Goal: Transaction & Acquisition: Purchase product/service

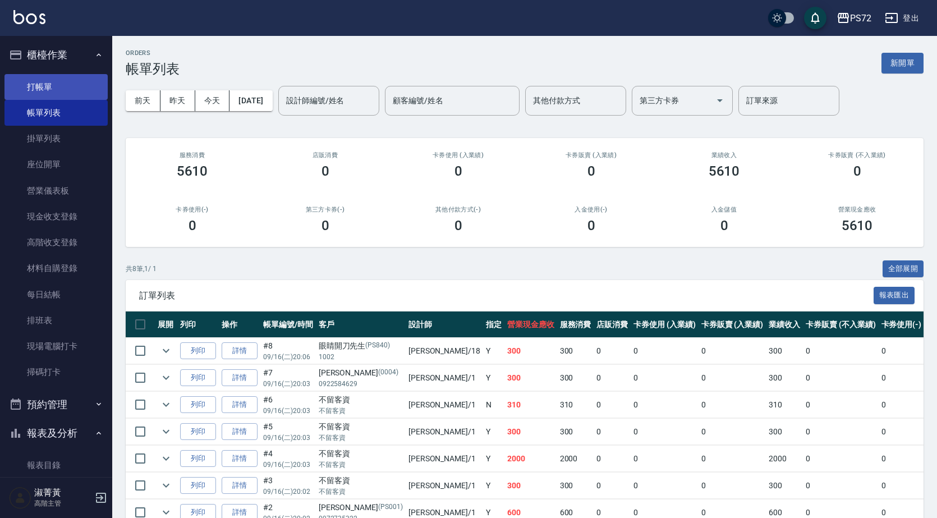
click at [70, 88] on link "打帳單" at bounding box center [55, 87] width 103 height 26
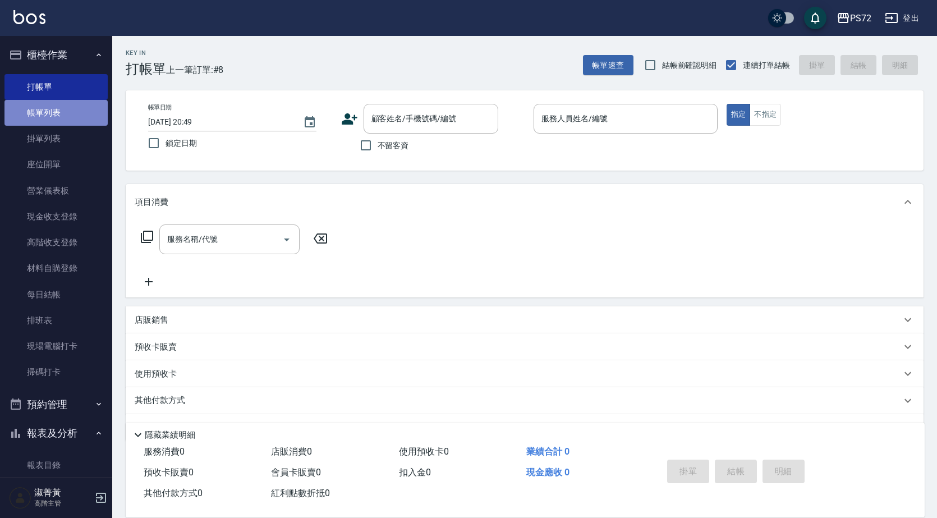
click at [67, 113] on link "帳單列表" at bounding box center [55, 113] width 103 height 26
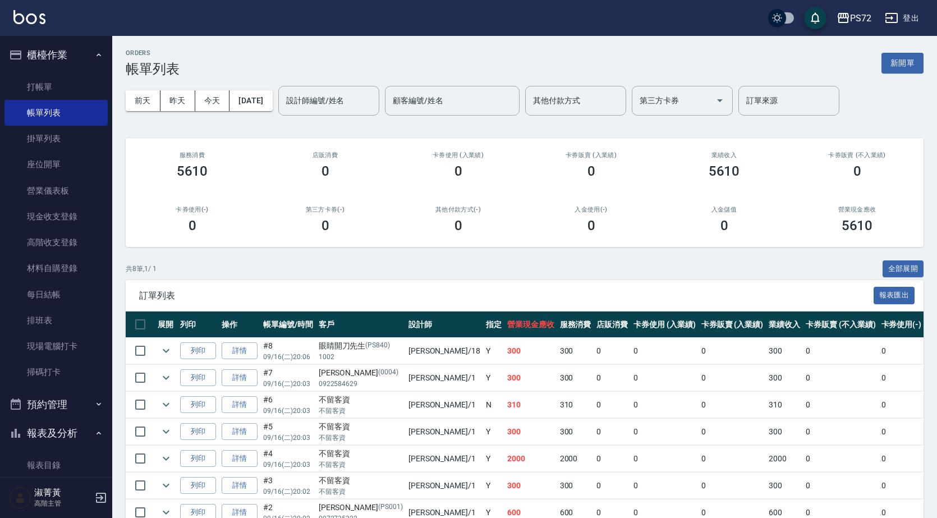
scroll to position [56, 0]
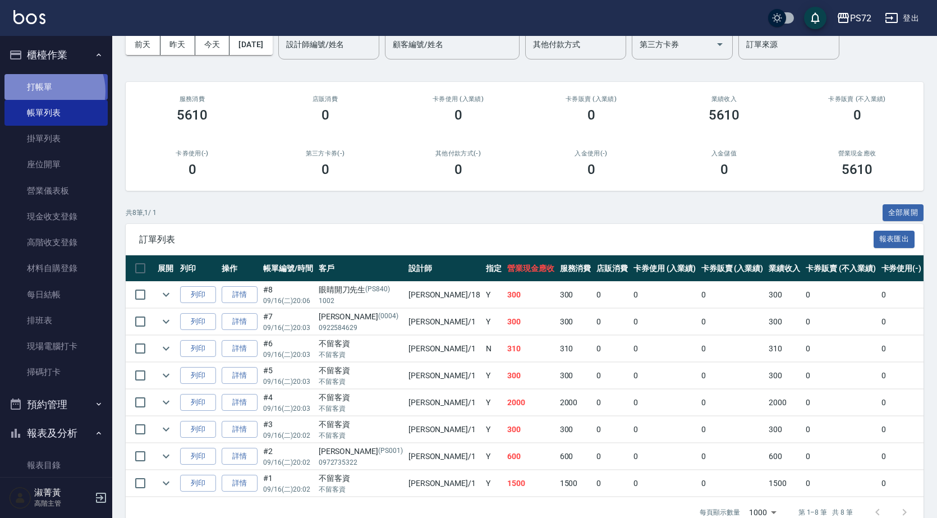
click at [48, 91] on link "打帳單" at bounding box center [55, 87] width 103 height 26
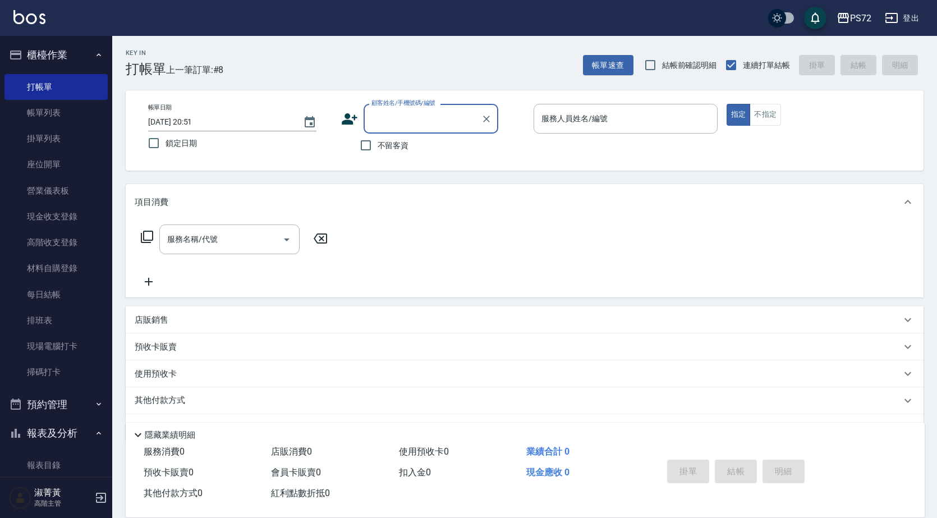
click at [394, 121] on input "顧客姓名/手機號碼/編號" at bounding box center [423, 119] width 108 height 20
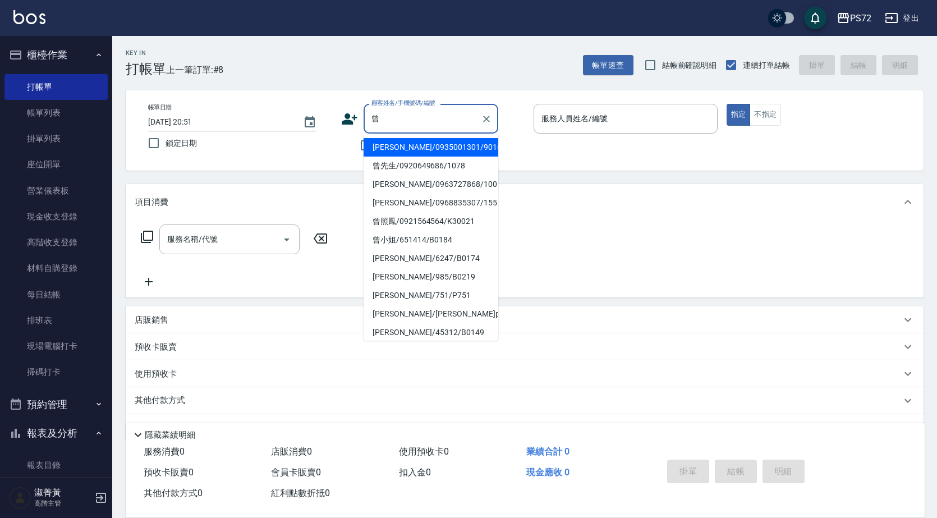
click at [450, 242] on li "曾小姐/651414/B0184" at bounding box center [431, 240] width 135 height 19
type input "曾小姐/651414/B0184"
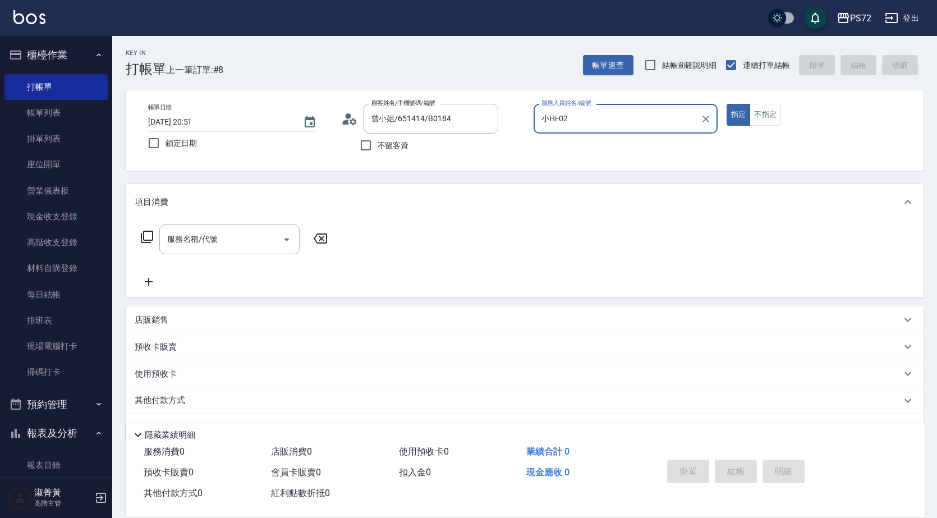
type input "小Hi-02"
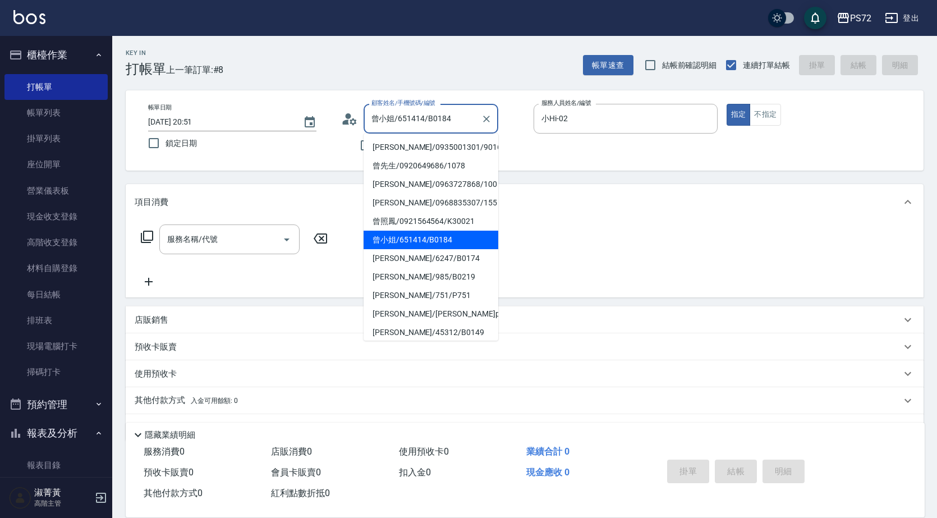
click at [468, 120] on input "曾小姐/651414/B0184" at bounding box center [423, 119] width 108 height 20
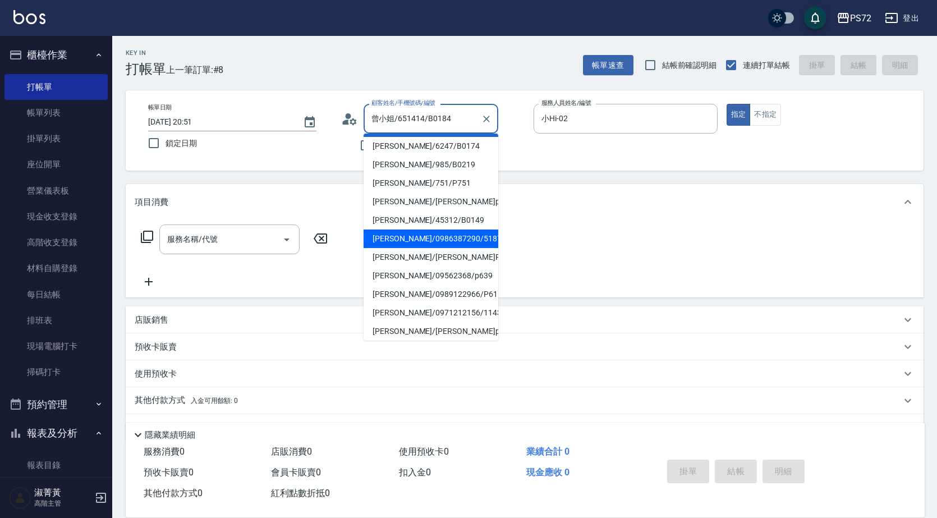
scroll to position [172, 0]
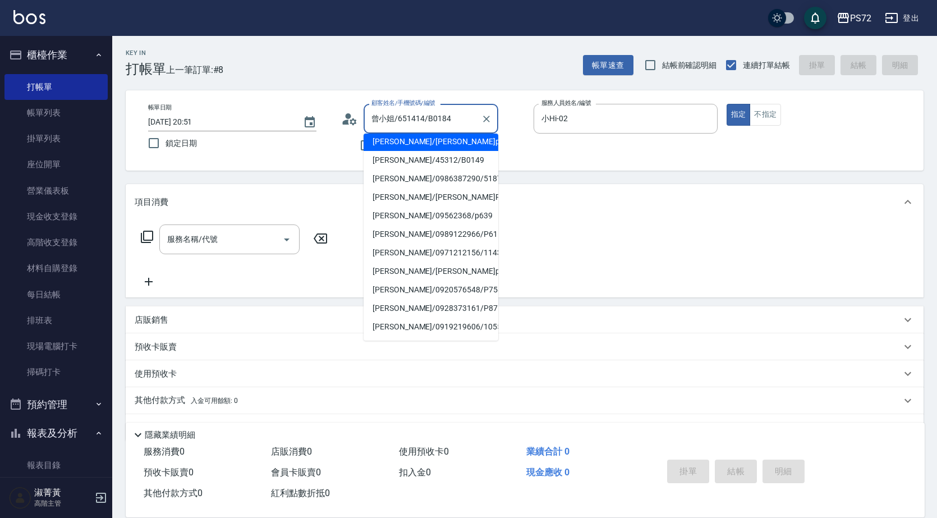
click at [388, 121] on input "曾小姐/651414/B0184" at bounding box center [423, 119] width 108 height 20
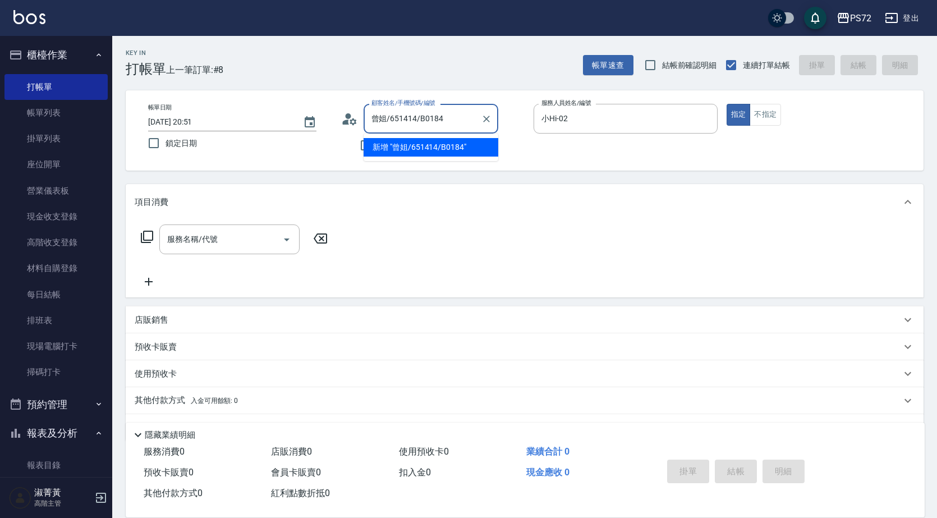
click at [456, 121] on input "曾姐/651414/B0184" at bounding box center [423, 119] width 108 height 20
type input "曾"
type input "姐"
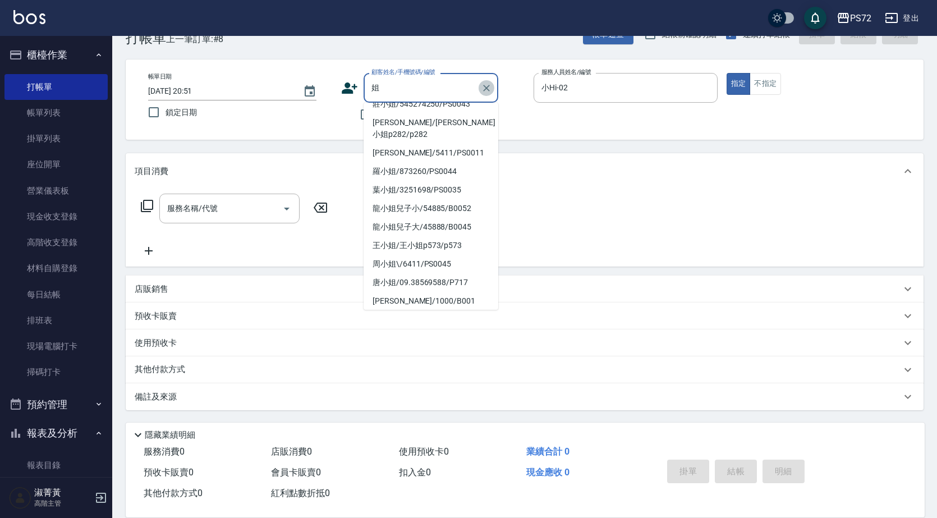
scroll to position [4, 0]
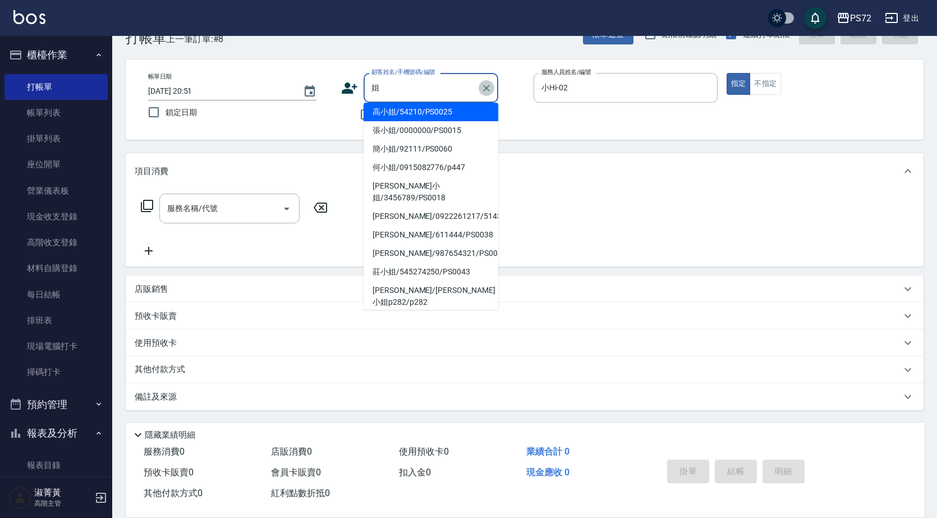
click at [487, 90] on icon "Clear" at bounding box center [486, 87] width 11 height 11
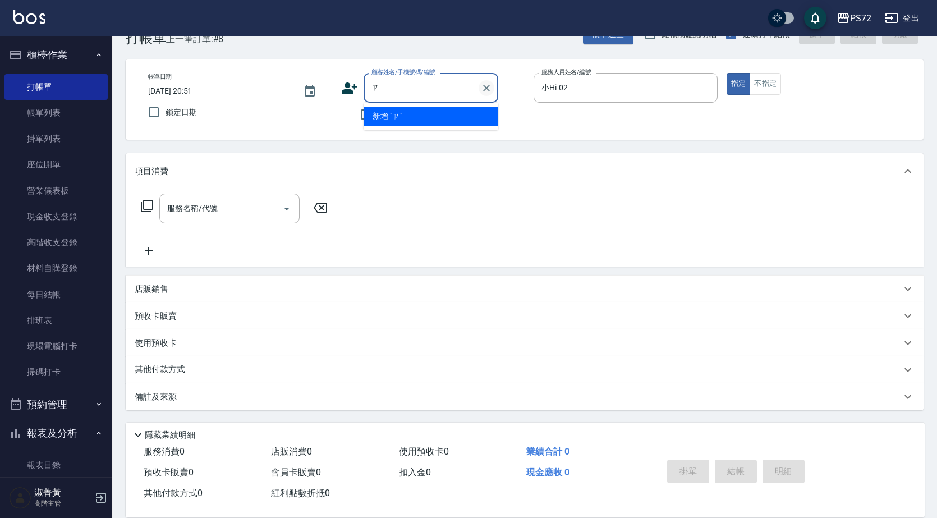
scroll to position [0, 0]
type input "資"
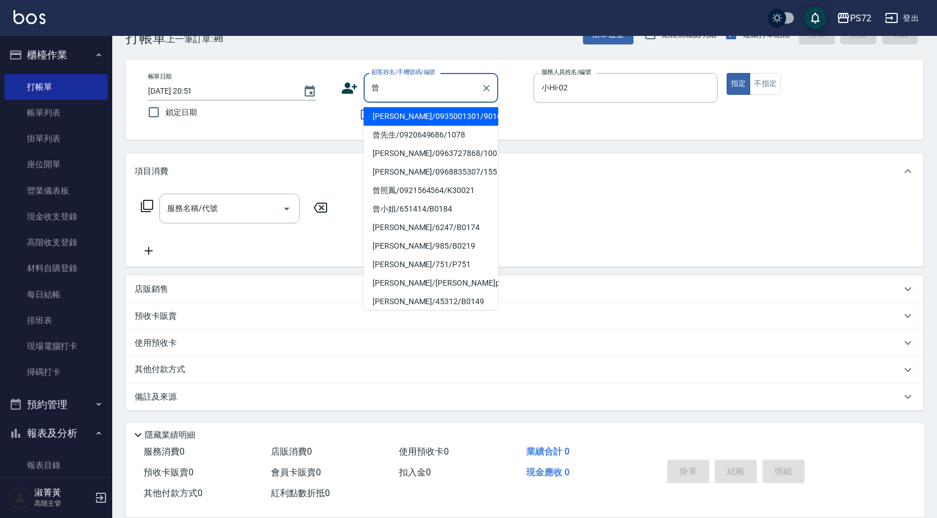
click at [434, 214] on li "曾小姐/651414/B0184" at bounding box center [431, 209] width 135 height 19
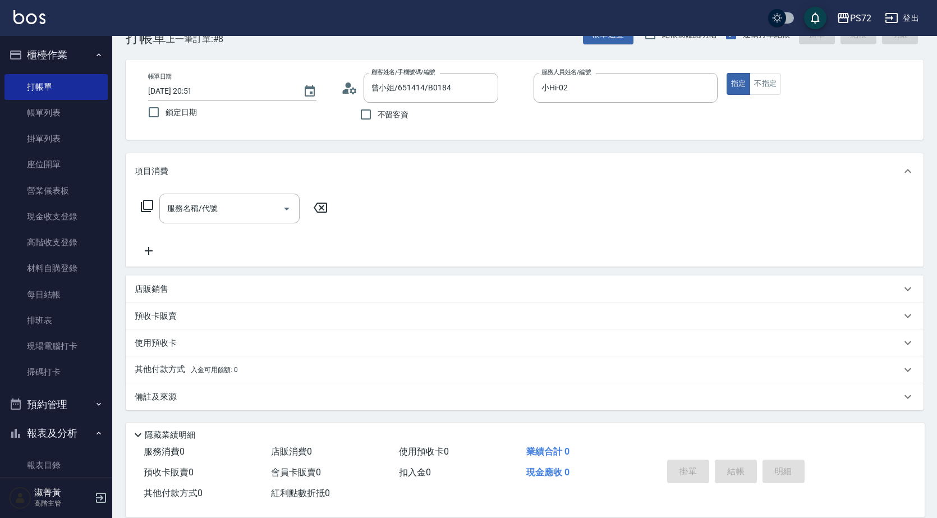
click at [152, 200] on icon at bounding box center [146, 205] width 13 height 13
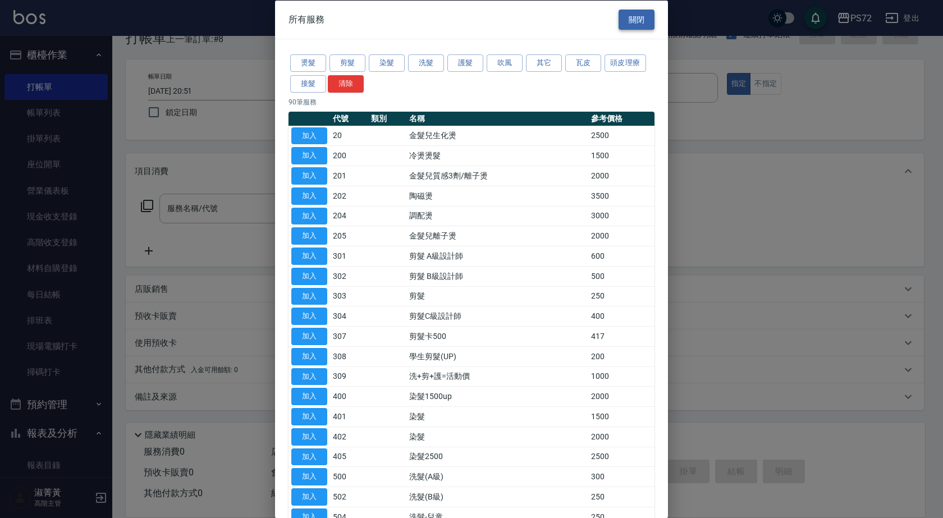
click at [634, 29] on button "關閉" at bounding box center [636, 19] width 36 height 21
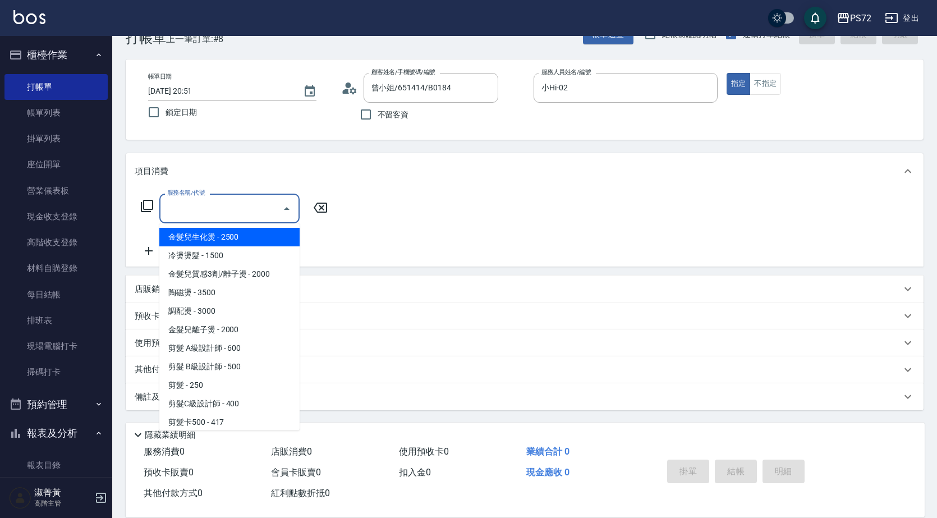
click at [225, 209] on input "服務名稱/代號" at bounding box center [220, 209] width 113 height 20
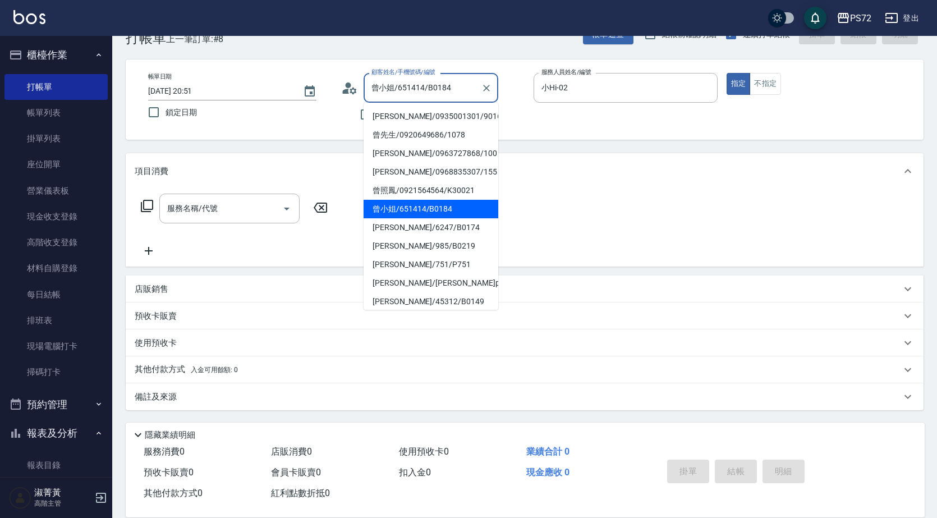
click at [462, 98] on input "曾小姐/651414/B0184" at bounding box center [423, 88] width 108 height 20
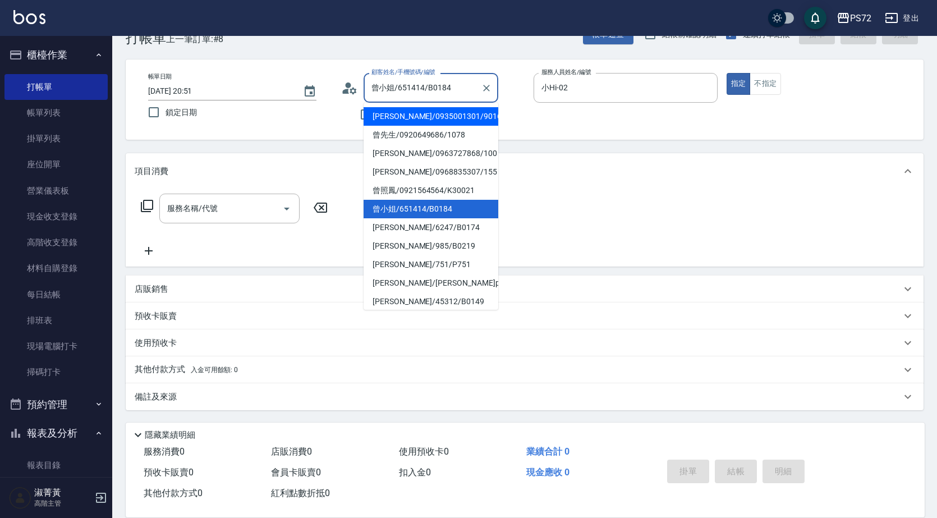
click at [452, 115] on li "[PERSON_NAME]/0935001301/9016" at bounding box center [431, 116] width 135 height 19
type input "[PERSON_NAME]/0935001301/9016"
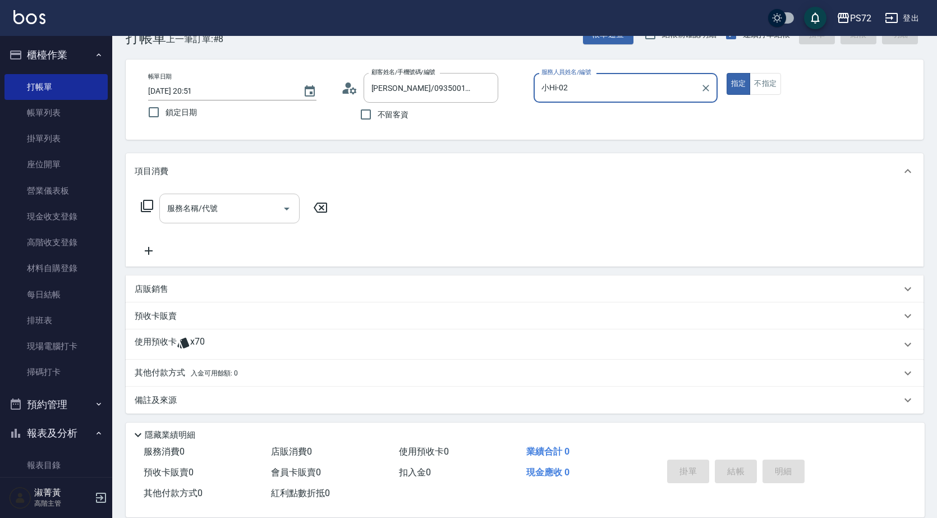
click at [250, 200] on input "服務名稱/代號" at bounding box center [220, 209] width 113 height 20
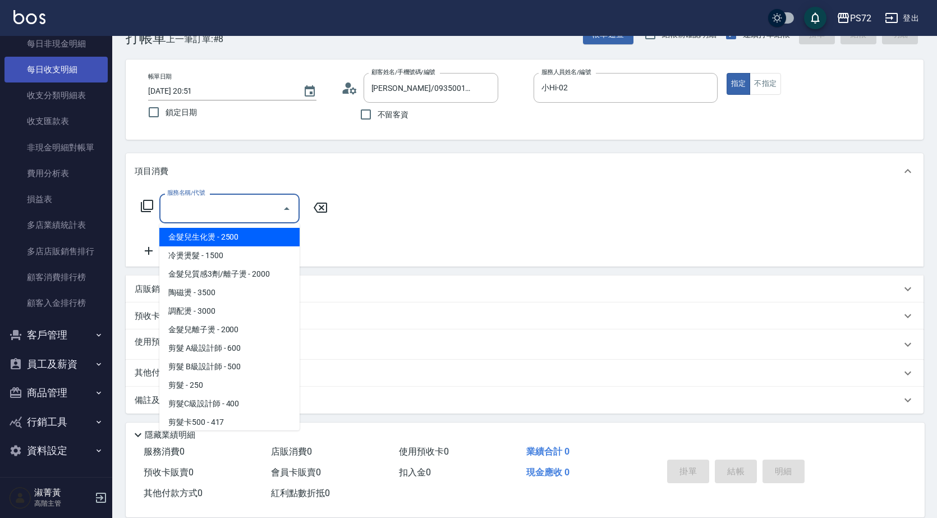
scroll to position [1254, 0]
click at [76, 325] on button "客戶管理" at bounding box center [55, 333] width 103 height 29
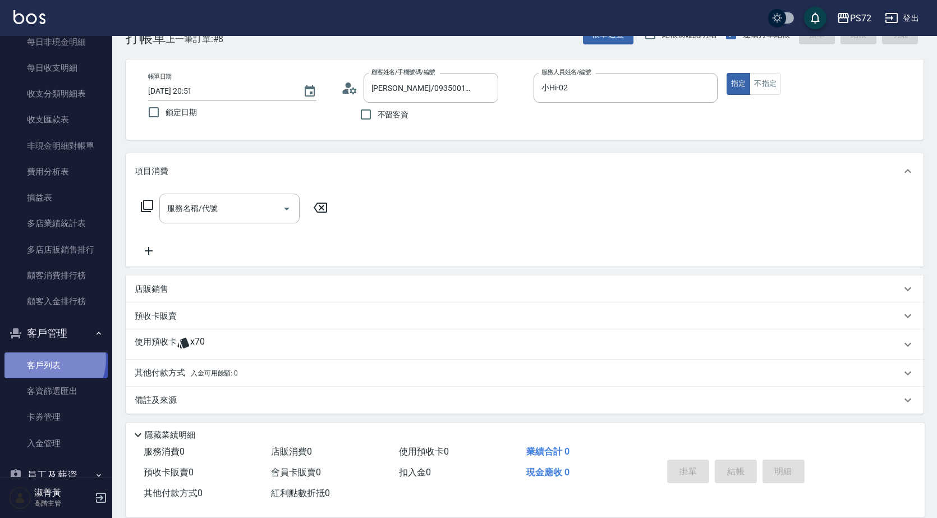
click at [46, 360] on link "客戶列表" at bounding box center [55, 365] width 103 height 26
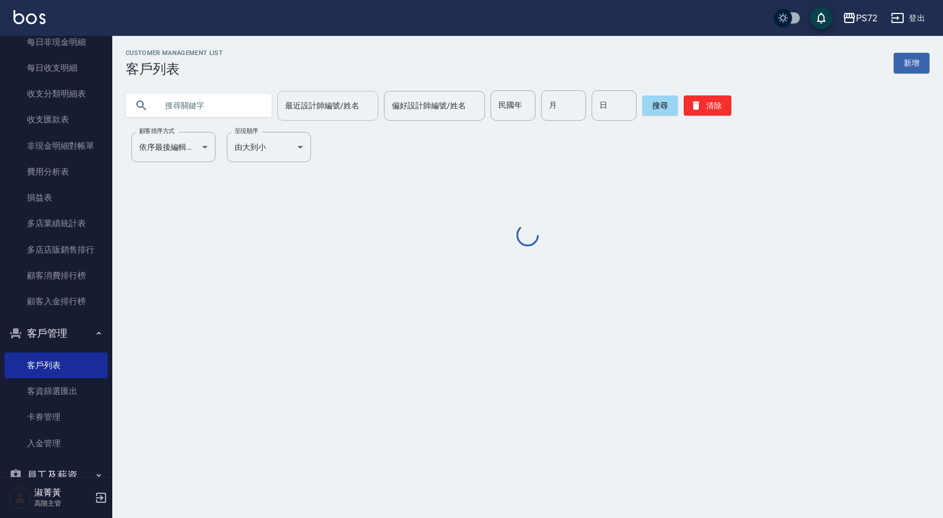
click at [325, 108] on div "最近設計師編號/姓名 最近設計師編號/姓名" at bounding box center [327, 106] width 101 height 30
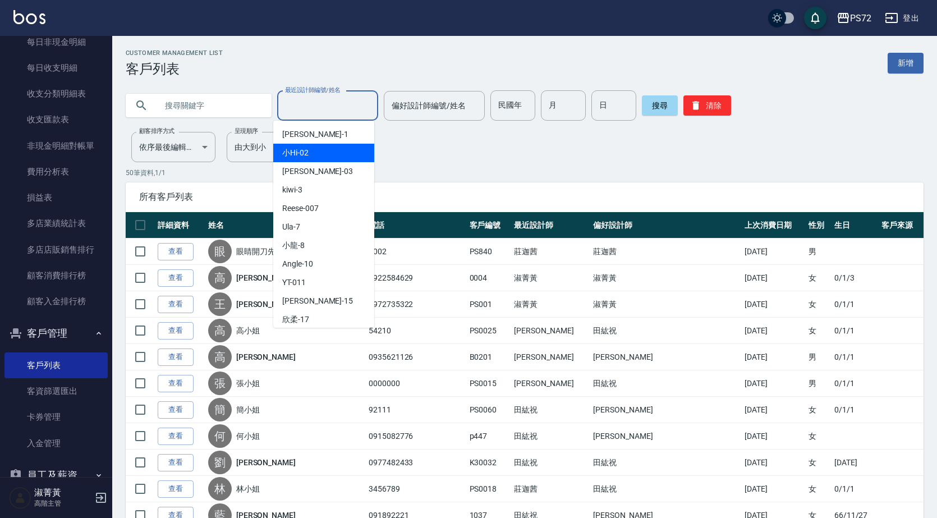
click at [336, 155] on div "小Hi -02" at bounding box center [323, 153] width 101 height 19
type input "小Hi-02"
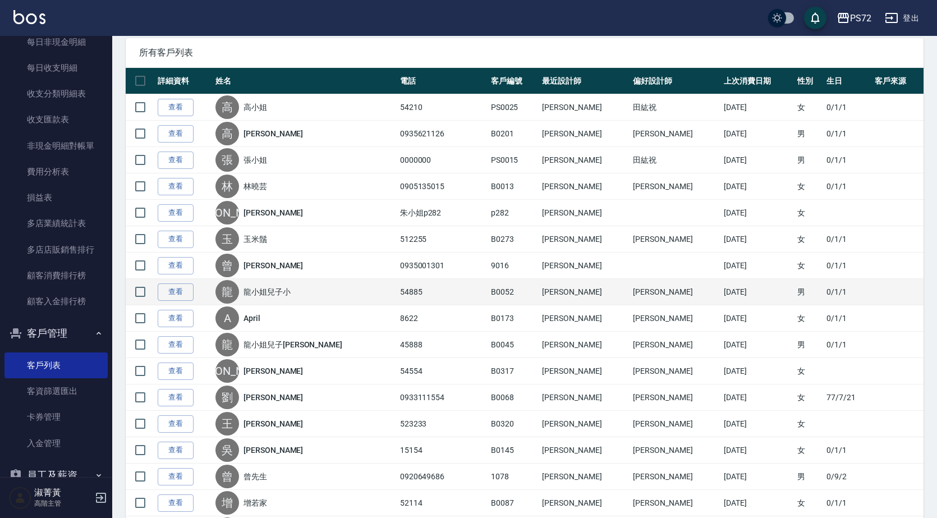
scroll to position [138, 0]
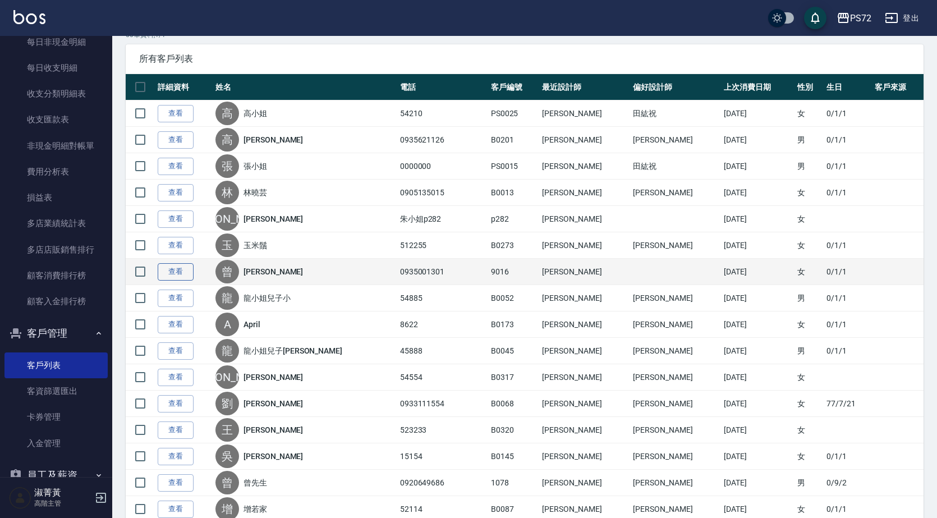
click at [179, 269] on link "查看" at bounding box center [176, 271] width 36 height 17
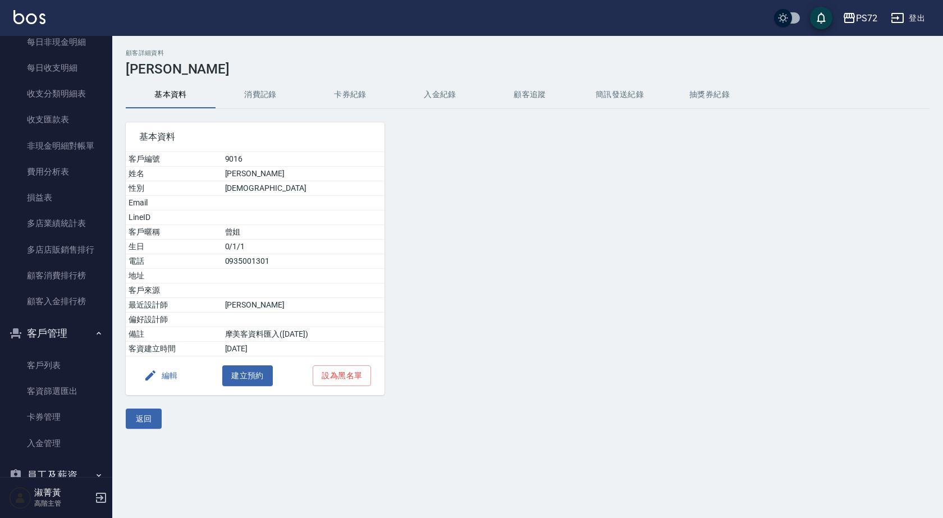
click at [364, 91] on button "卡券紀錄" at bounding box center [350, 94] width 90 height 27
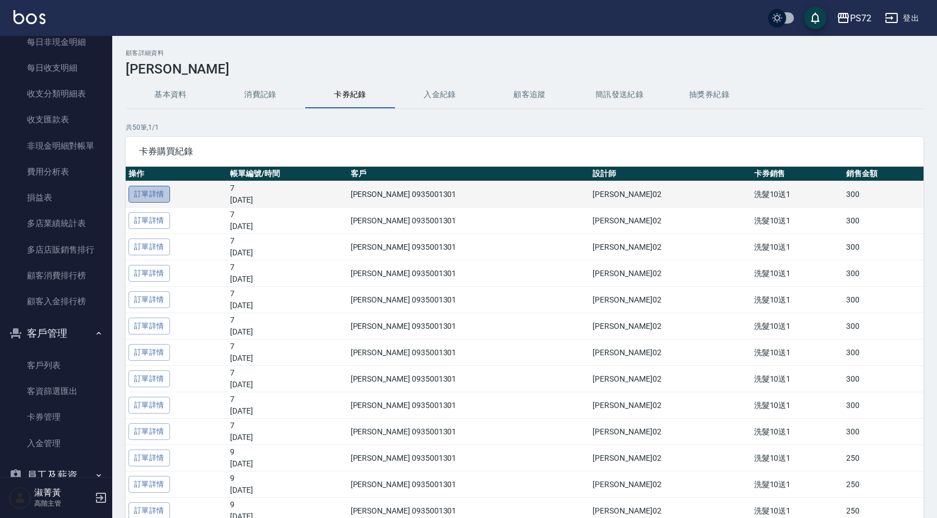
click at [155, 193] on link "訂單詳情" at bounding box center [150, 194] width 42 height 17
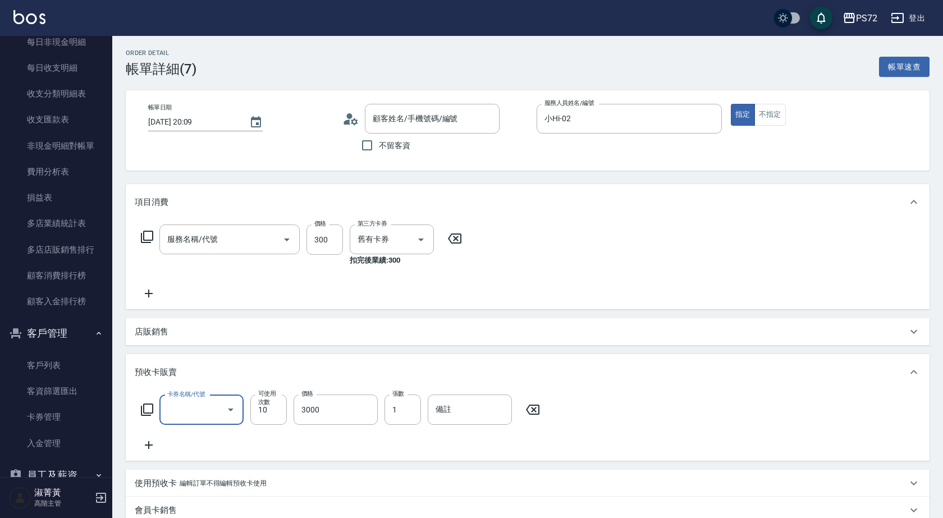
type input "[DATE] 20:09"
type input "小Hi-02"
type input "[PERSON_NAME]/0935001301/9016"
type input "洗髮10送1(997)"
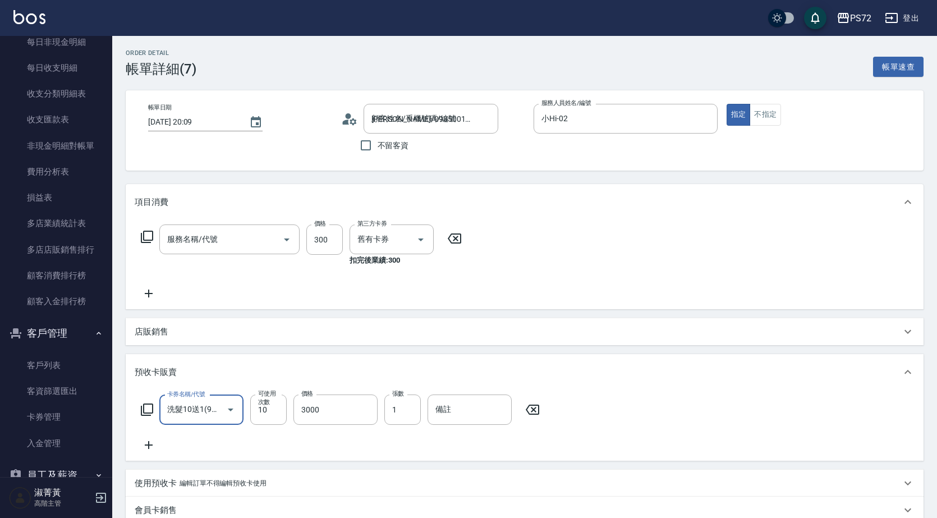
type input "洗髮卡300(508)"
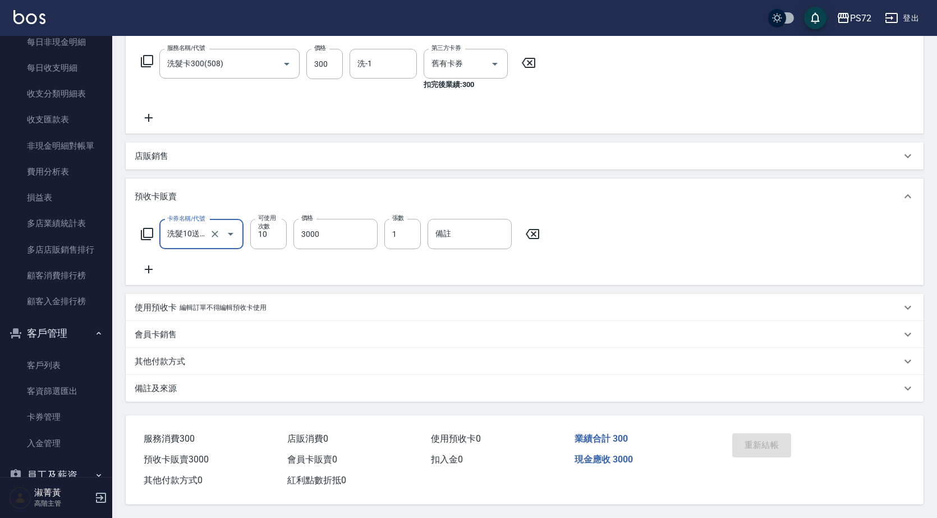
scroll to position [125, 0]
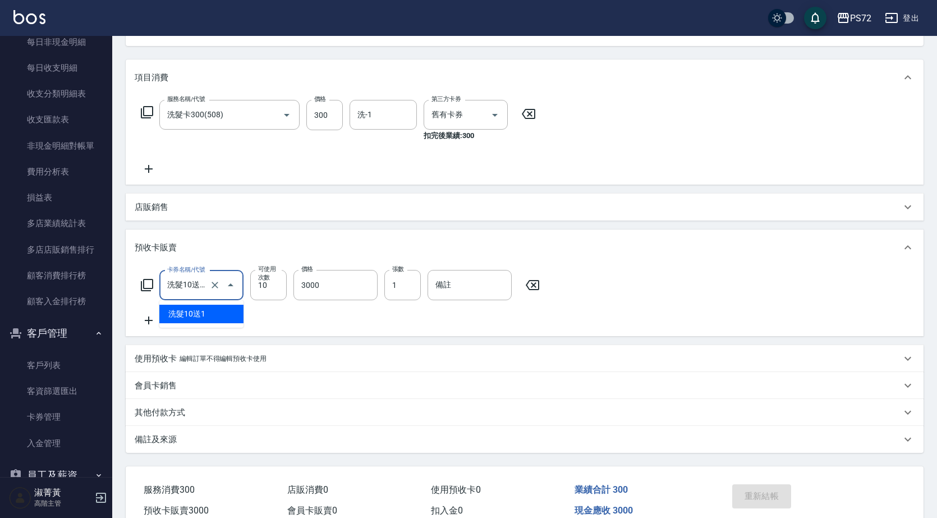
click at [190, 284] on input "洗髮10送1(997)" at bounding box center [185, 286] width 43 height 20
click at [273, 320] on div "卡券名稱/代號 洗髮10送1(997) 卡券名稱/代號 可使用次數 10 可使用次數 價格 3000 價格 張數 1 張數 備註 備註" at bounding box center [525, 298] width 780 height 57
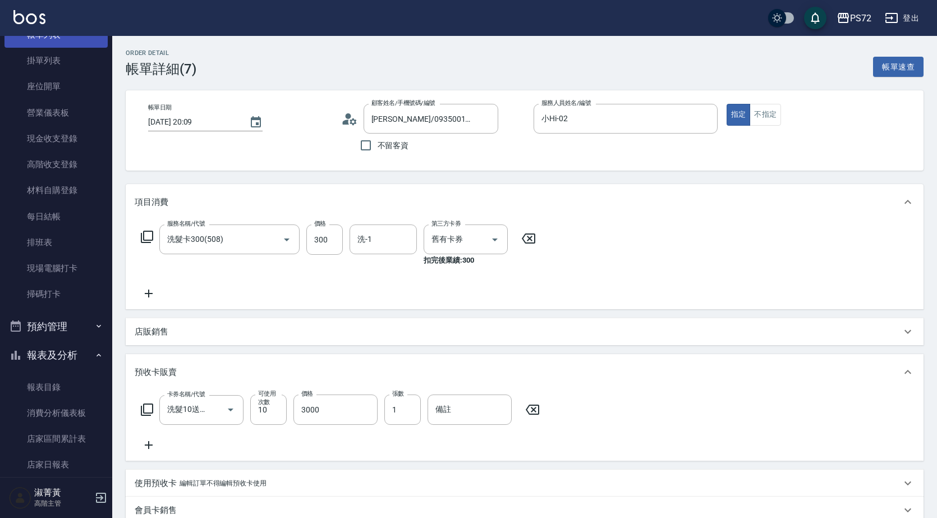
scroll to position [0, 0]
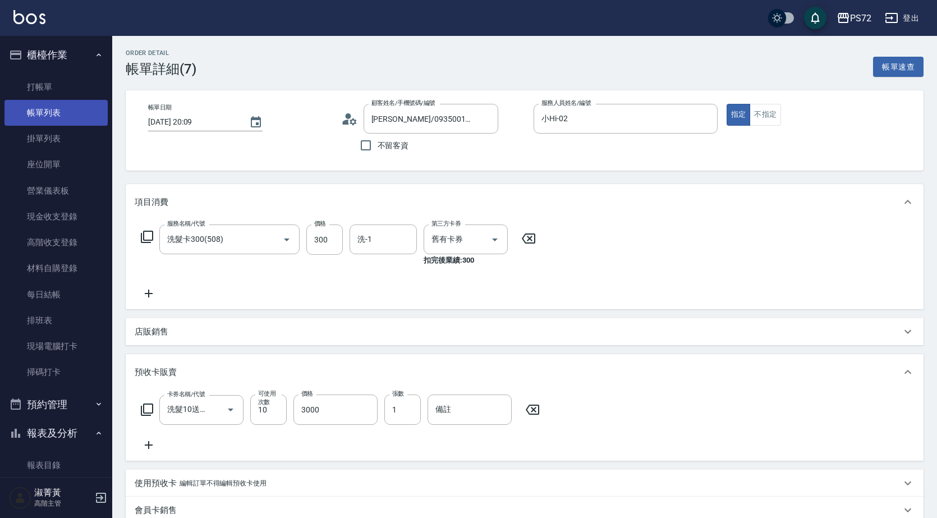
click at [72, 108] on link "帳單列表" at bounding box center [55, 113] width 103 height 26
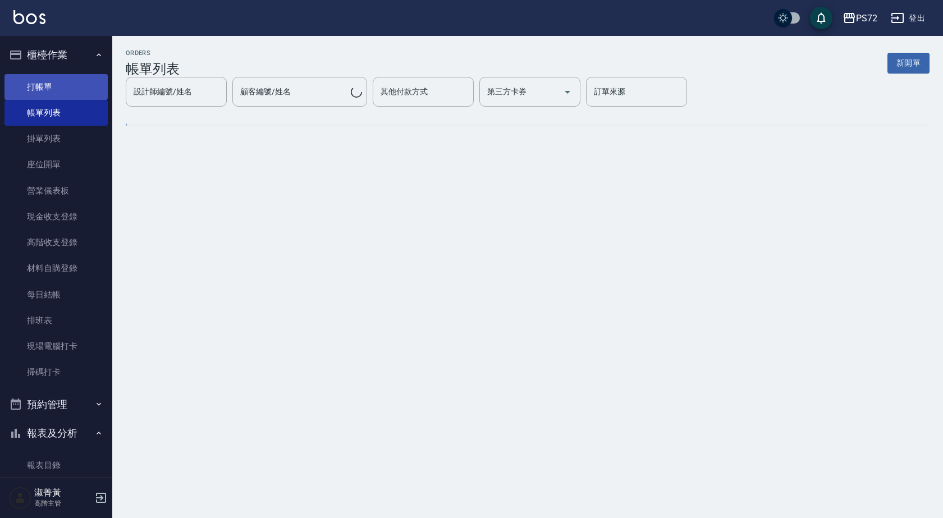
click at [53, 80] on link "打帳單" at bounding box center [55, 87] width 103 height 26
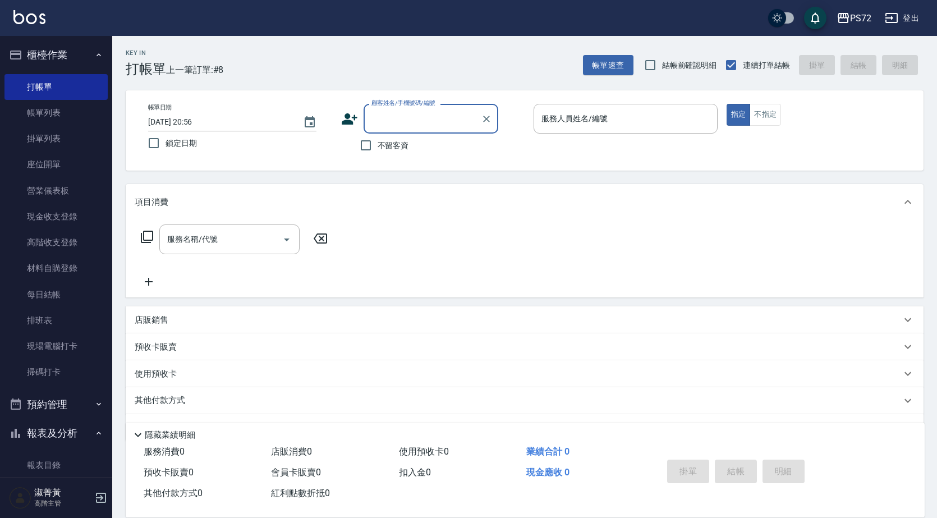
click at [400, 121] on input "顧客姓名/手機號碼/編號" at bounding box center [423, 119] width 108 height 20
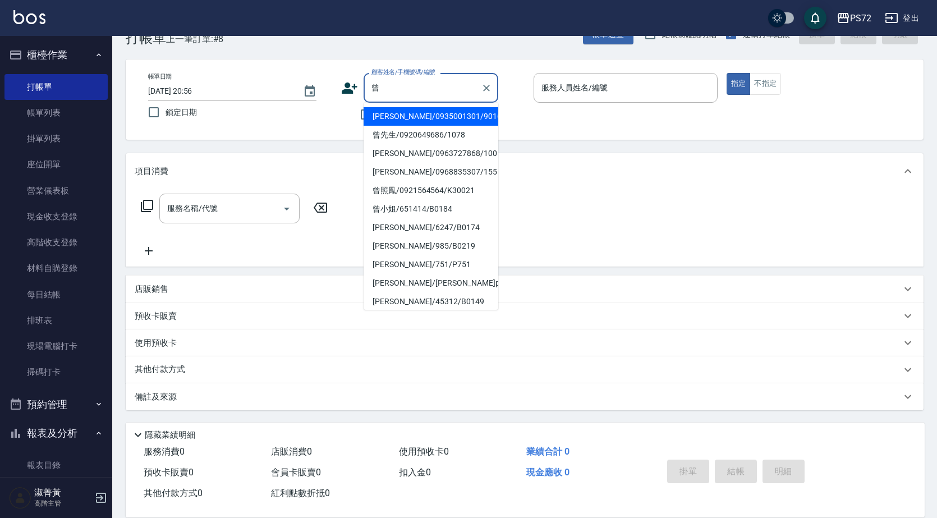
click at [446, 111] on li "[PERSON_NAME]/0935001301/9016" at bounding box center [431, 116] width 135 height 19
type input "[PERSON_NAME]/0935001301/9016"
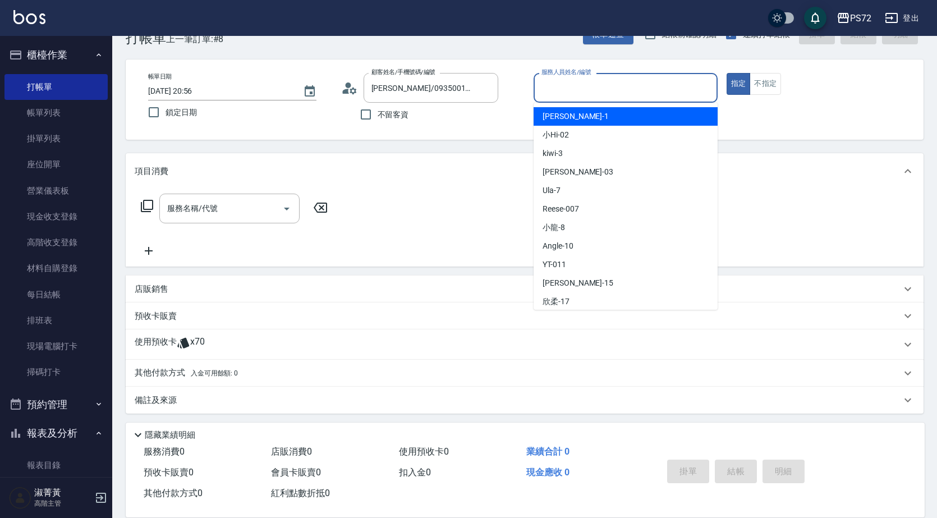
click at [592, 86] on input "服務人員姓名/編號" at bounding box center [626, 88] width 174 height 20
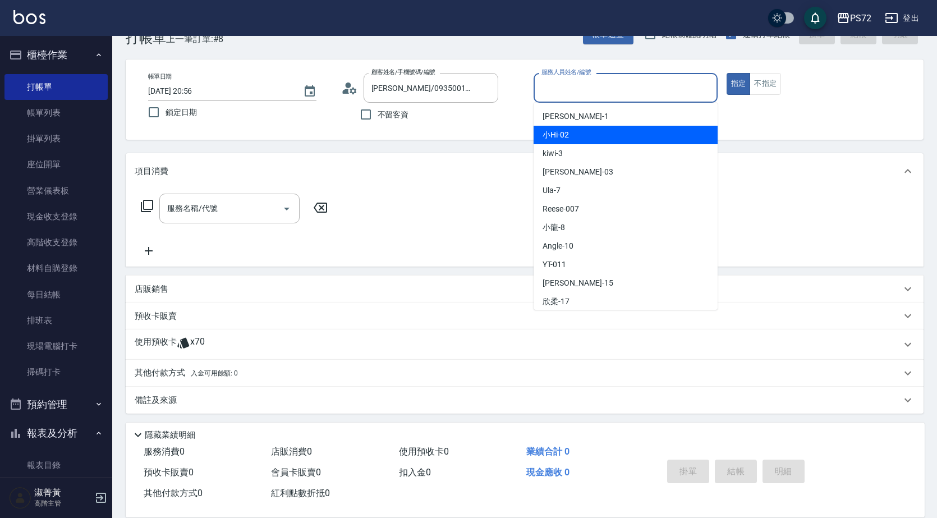
click at [579, 135] on div "小Hi -02" at bounding box center [626, 135] width 184 height 19
type input "小Hi-02"
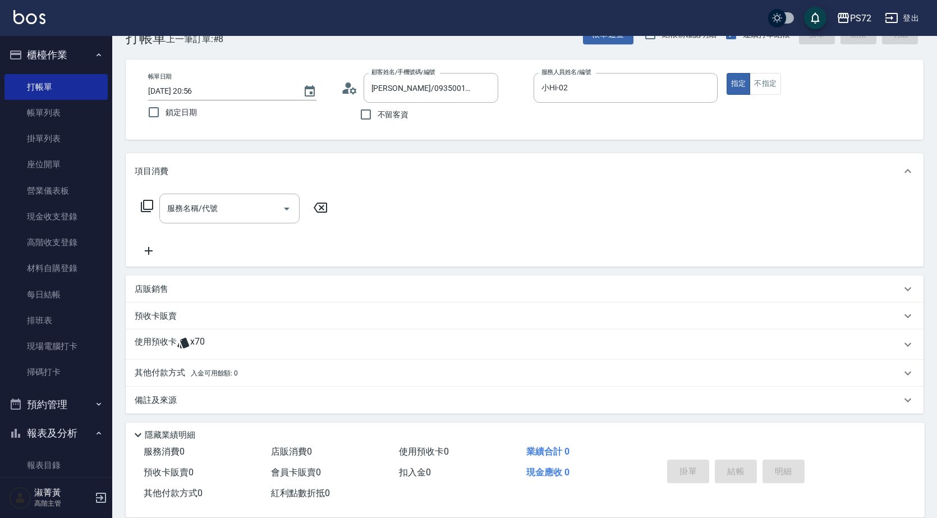
click at [210, 312] on div "預收卡販賣" at bounding box center [518, 316] width 767 height 12
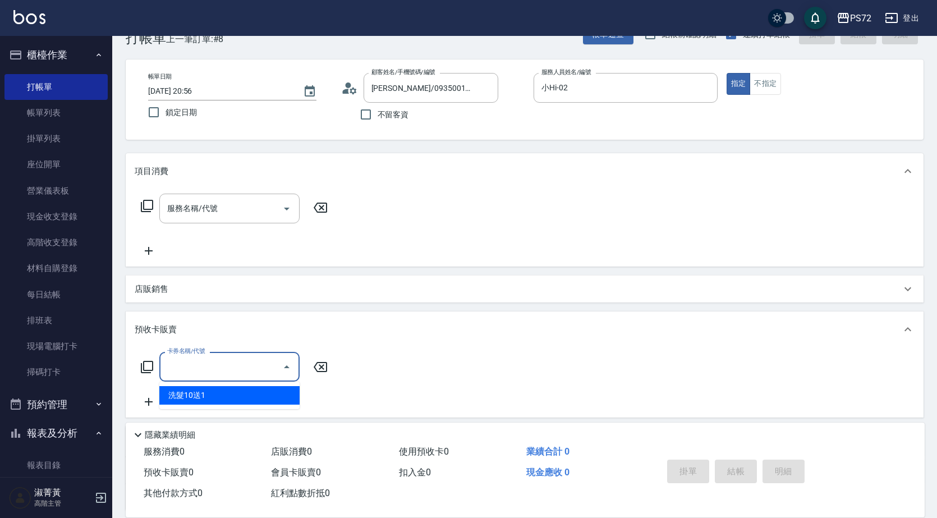
click at [226, 373] on input "卡券名稱/代號" at bounding box center [220, 367] width 113 height 20
click at [222, 392] on span "洗髮10送1" at bounding box center [229, 395] width 140 height 19
type input "洗髮10送1(997)"
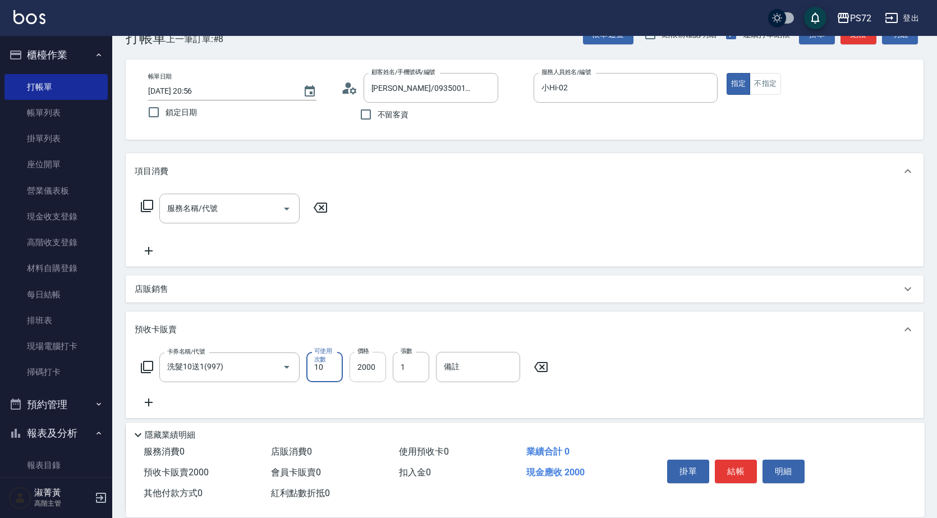
type input "10"
click at [363, 370] on input "2000" at bounding box center [368, 367] width 36 height 30
type input "3000"
click at [414, 369] on input "1" at bounding box center [411, 367] width 36 height 30
click at [254, 197] on div "服務名稱/代號" at bounding box center [229, 209] width 140 height 30
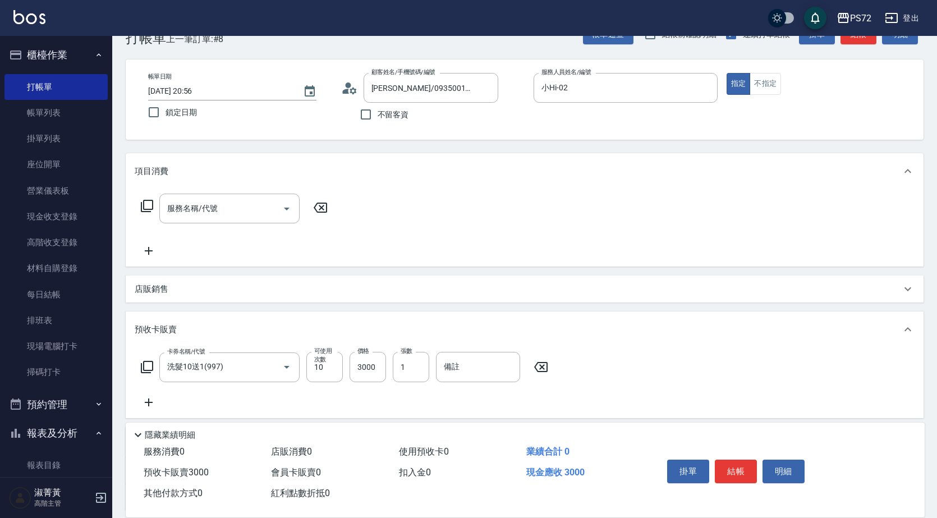
click at [448, 235] on div "服務名稱/代號 服務名稱/代號" at bounding box center [525, 227] width 798 height 77
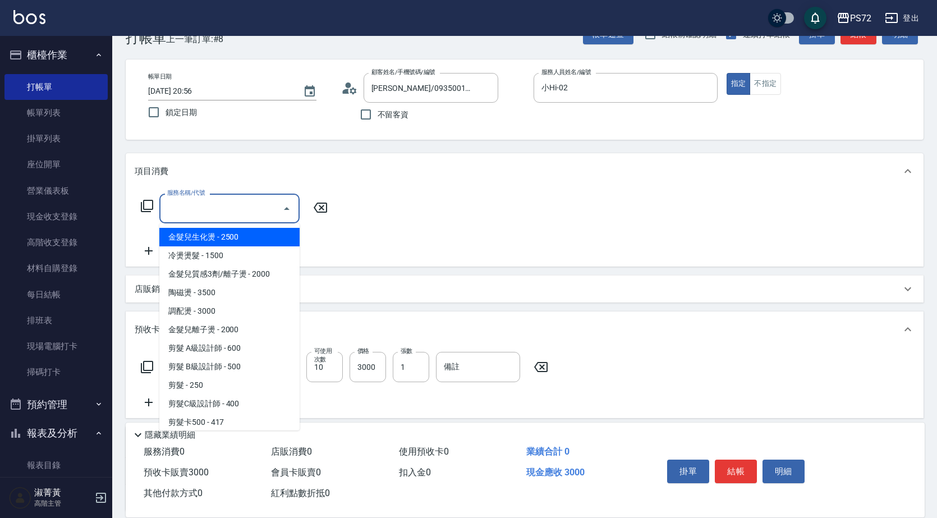
click at [207, 207] on input "服務名稱/代號" at bounding box center [220, 209] width 113 height 20
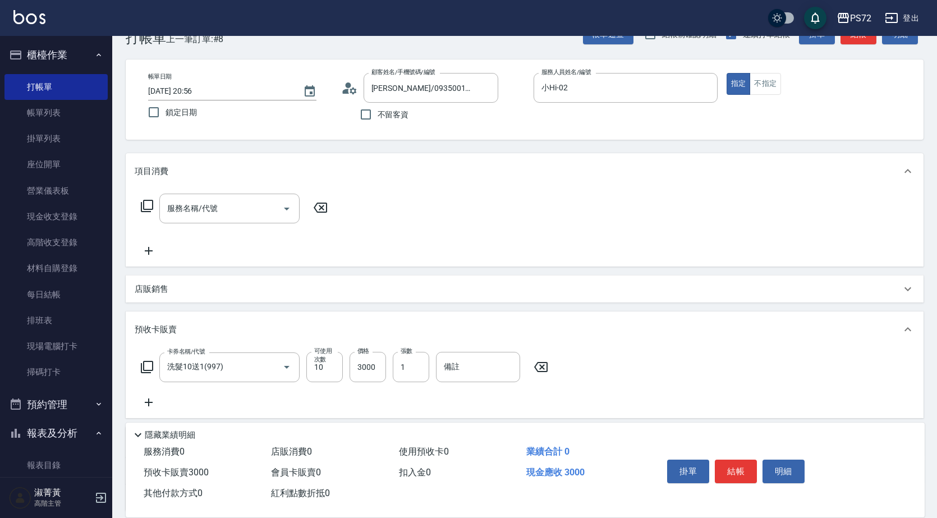
click at [150, 209] on icon at bounding box center [146, 205] width 13 height 13
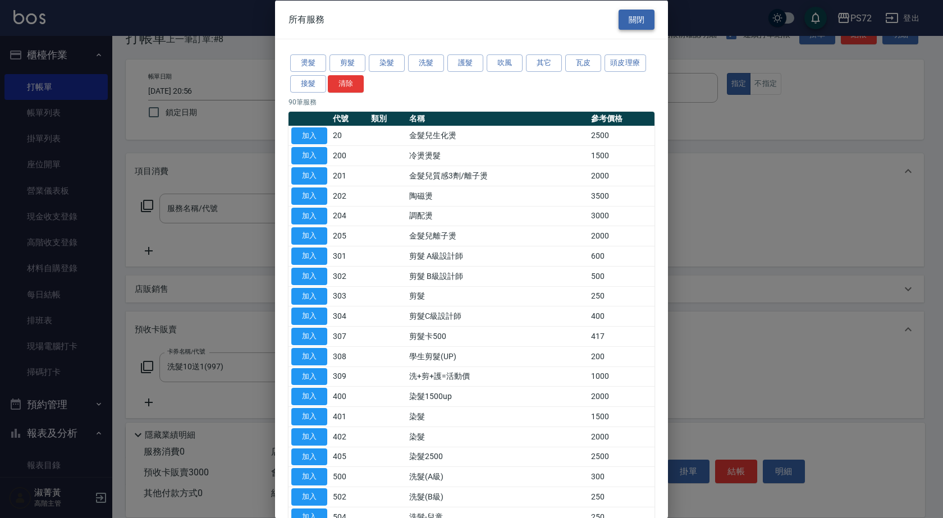
click at [631, 16] on button "關閉" at bounding box center [636, 19] width 36 height 21
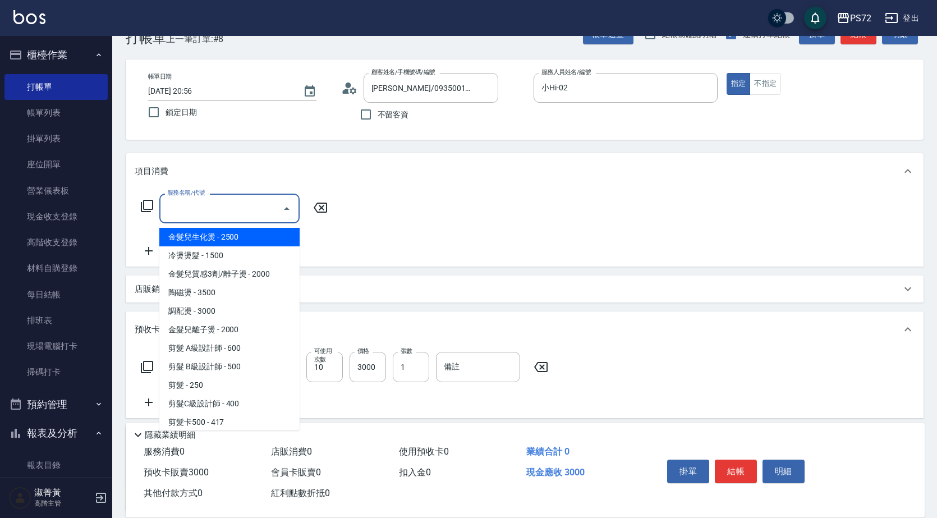
click at [239, 211] on input "服務名稱/代號" at bounding box center [220, 209] width 113 height 20
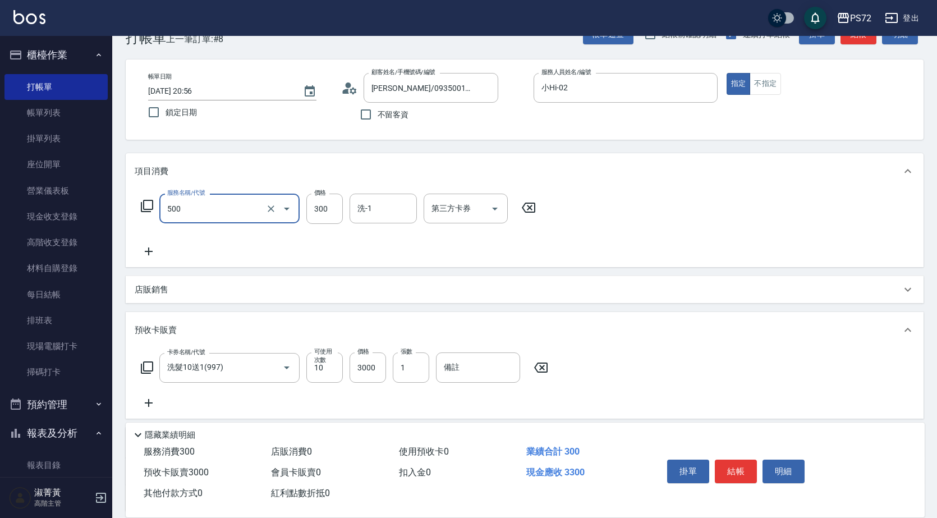
type input "洗髮(A級)(500)"
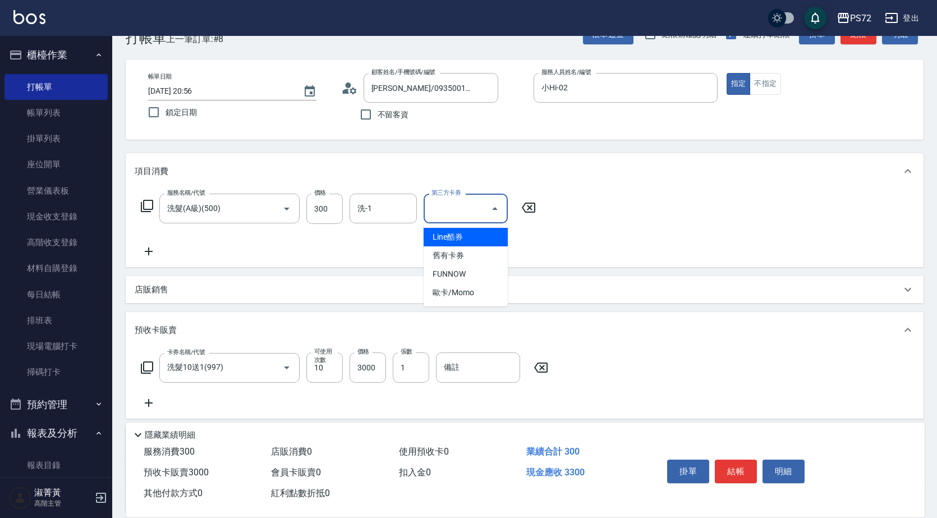
click at [443, 207] on input "第三方卡券" at bounding box center [457, 209] width 57 height 20
click at [476, 255] on span "舊有卡券" at bounding box center [466, 255] width 84 height 19
type input "舊有卡券"
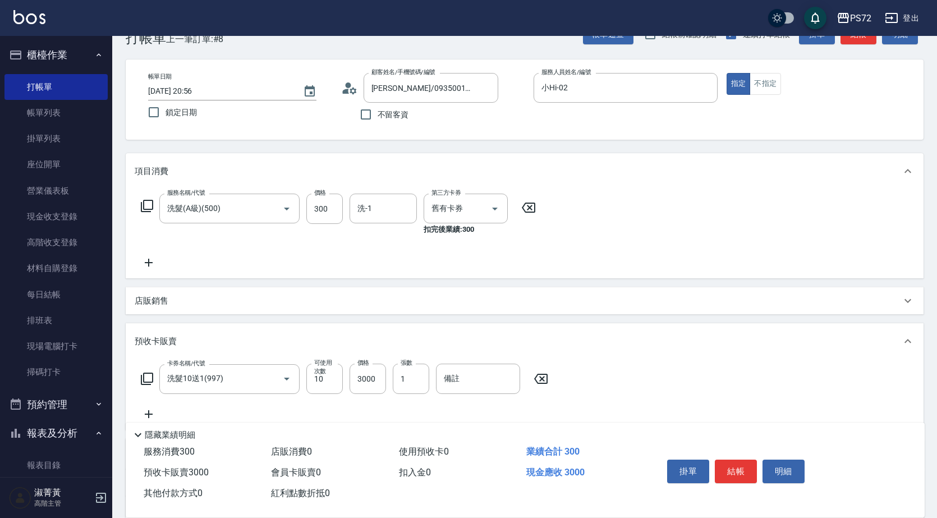
click at [150, 415] on icon at bounding box center [149, 413] width 28 height 13
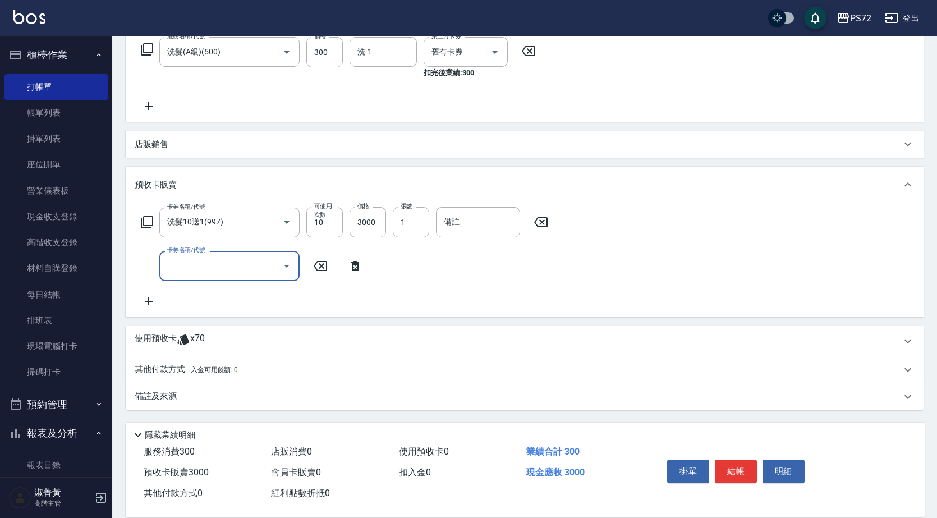
click at [153, 299] on icon at bounding box center [149, 301] width 28 height 13
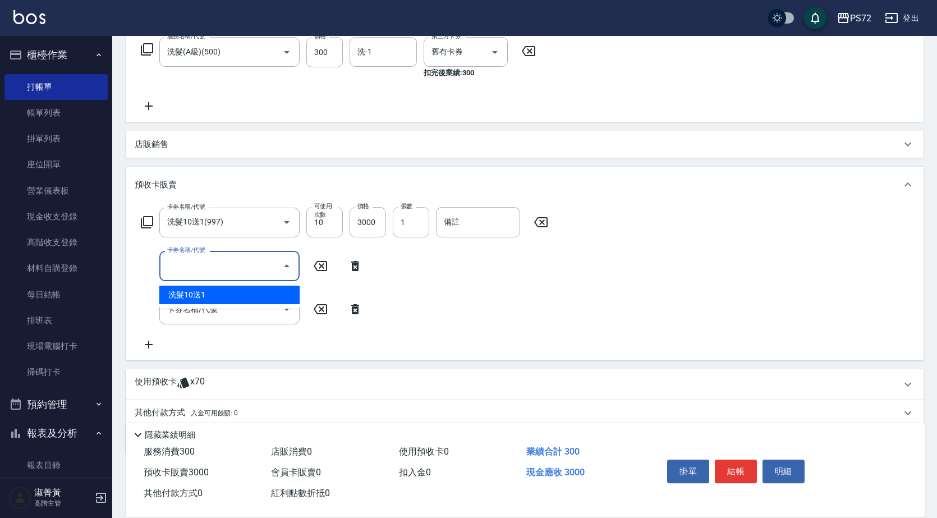
click at [237, 256] on input "卡券名稱/代號" at bounding box center [220, 266] width 113 height 20
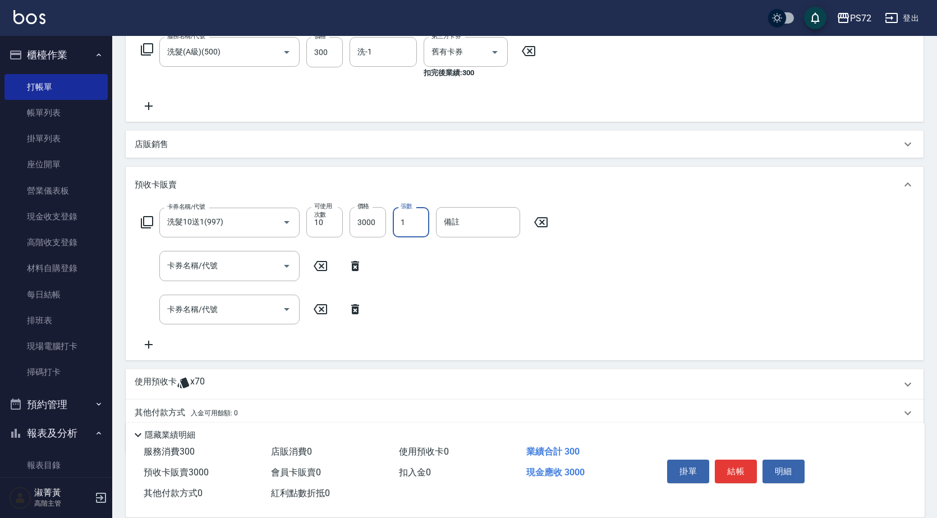
click at [411, 226] on input "1" at bounding box center [411, 222] width 36 height 30
type input "1"
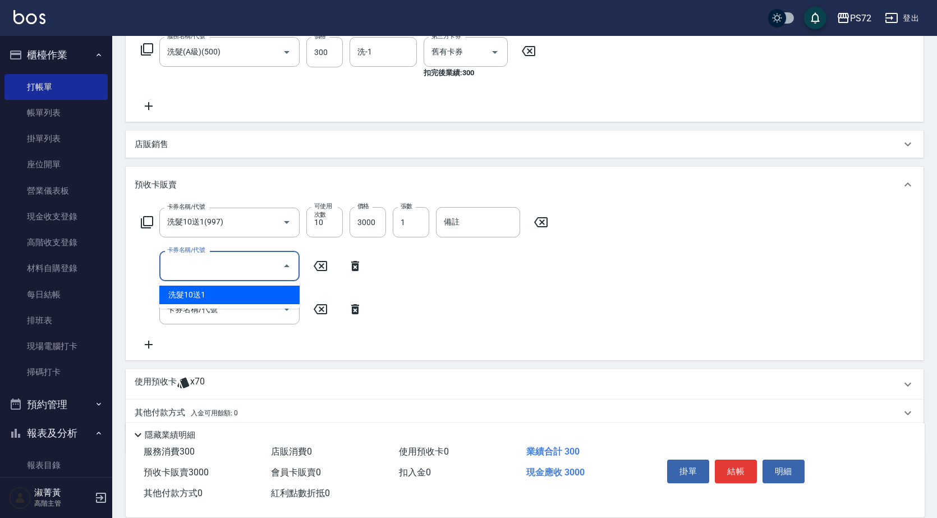
drag, startPoint x: 260, startPoint y: 265, endPoint x: 264, endPoint y: 262, distance: 6.0
click at [264, 262] on input "卡券名稱/代號" at bounding box center [220, 266] width 113 height 20
click at [242, 294] on span "洗髮10送1" at bounding box center [229, 295] width 140 height 19
type input "洗髮10送1(997)"
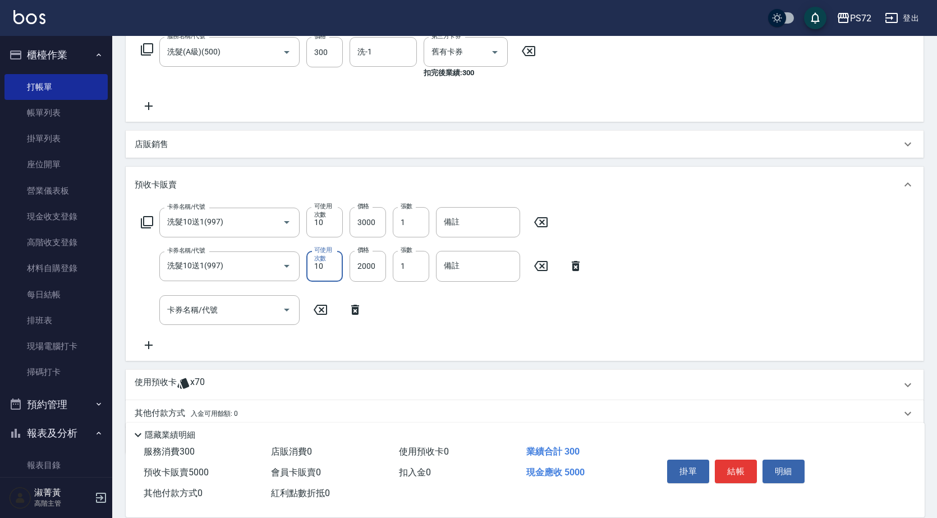
type input "10"
type input "3000"
click at [240, 305] on input "卡券名稱/代號" at bounding box center [220, 310] width 113 height 20
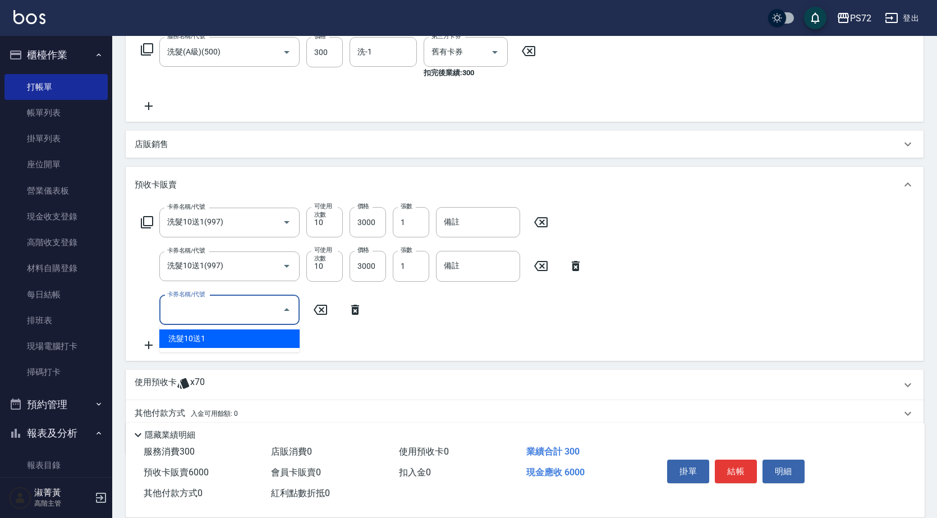
drag, startPoint x: 234, startPoint y: 342, endPoint x: 291, endPoint y: 315, distance: 63.3
click at [233, 341] on span "洗髮10送1" at bounding box center [229, 338] width 140 height 19
type input "洗髮10送1(997)"
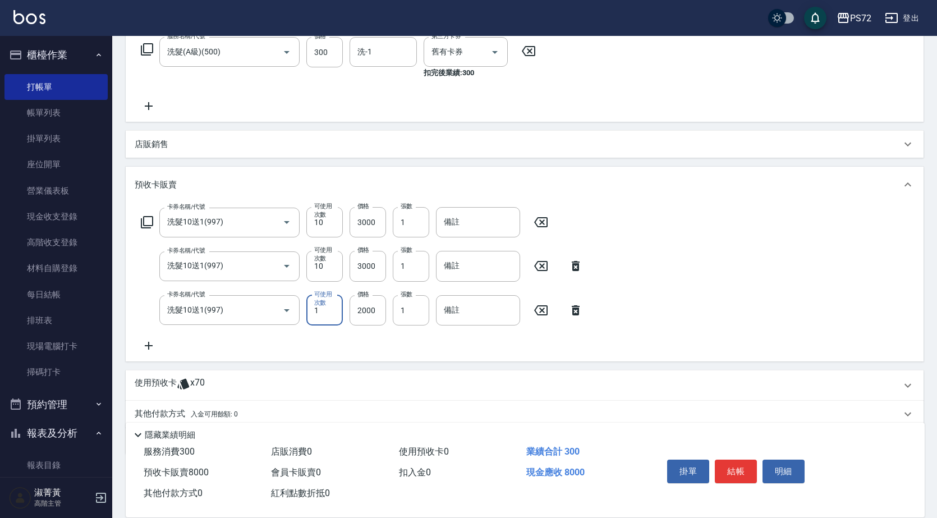
type input "10"
click at [370, 309] on input "2000" at bounding box center [368, 310] width 36 height 30
type input "3000"
click at [652, 297] on div "卡券名稱/代號 洗髮10送1(997) 卡券名稱/代號 可使用次數 10 可使用次數 價格 3000 價格 張數 1 張數 備註 備註 卡券名稱/代號 洗髮1…" at bounding box center [525, 279] width 780 height 145
click at [735, 463] on button "結帳" at bounding box center [736, 472] width 42 height 24
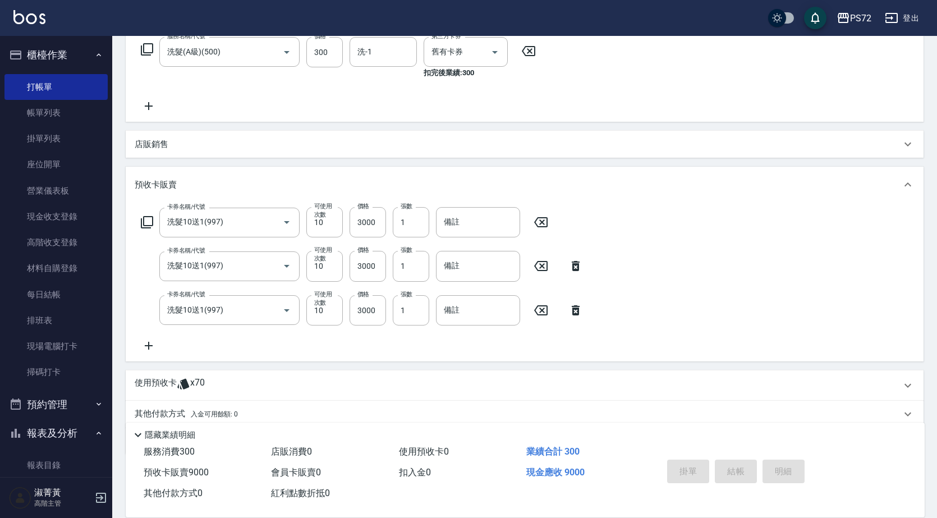
type input "[DATE] 20:58"
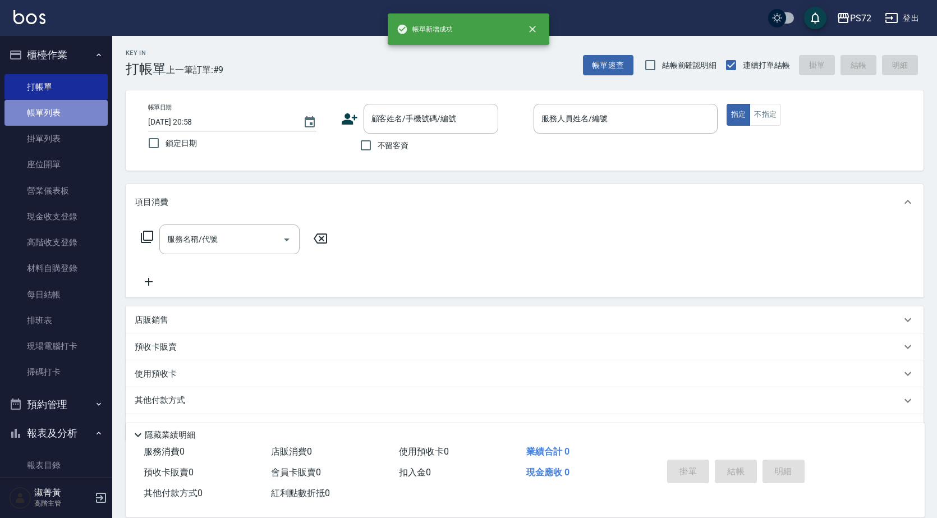
click at [62, 111] on link "帳單列表" at bounding box center [55, 113] width 103 height 26
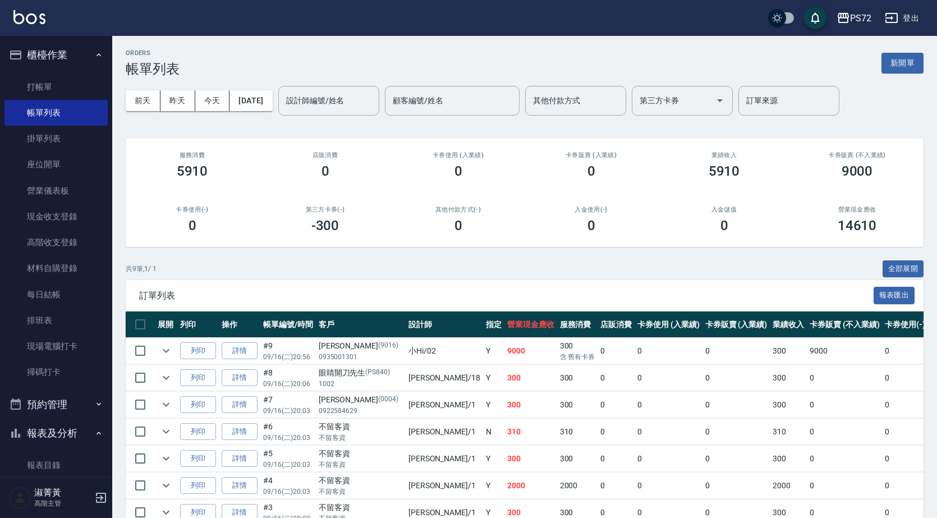
scroll to position [56, 0]
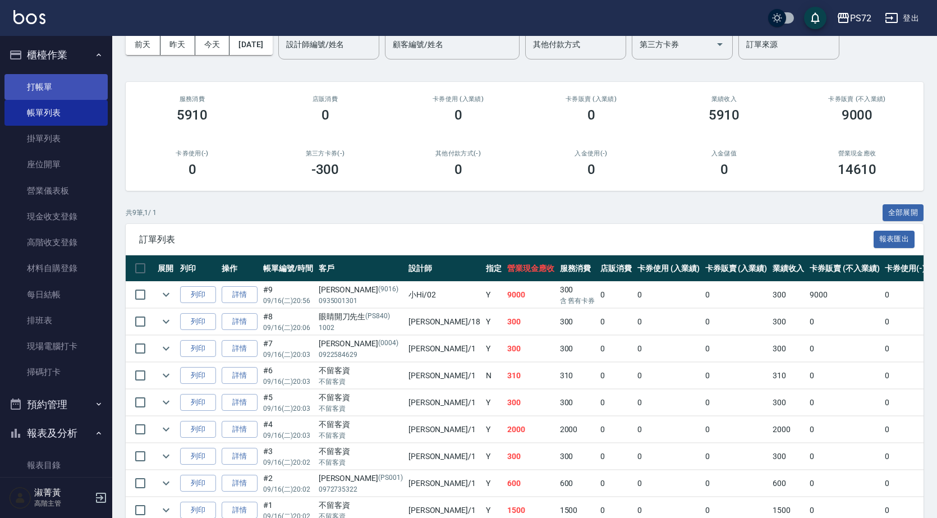
click at [66, 86] on link "打帳單" at bounding box center [55, 87] width 103 height 26
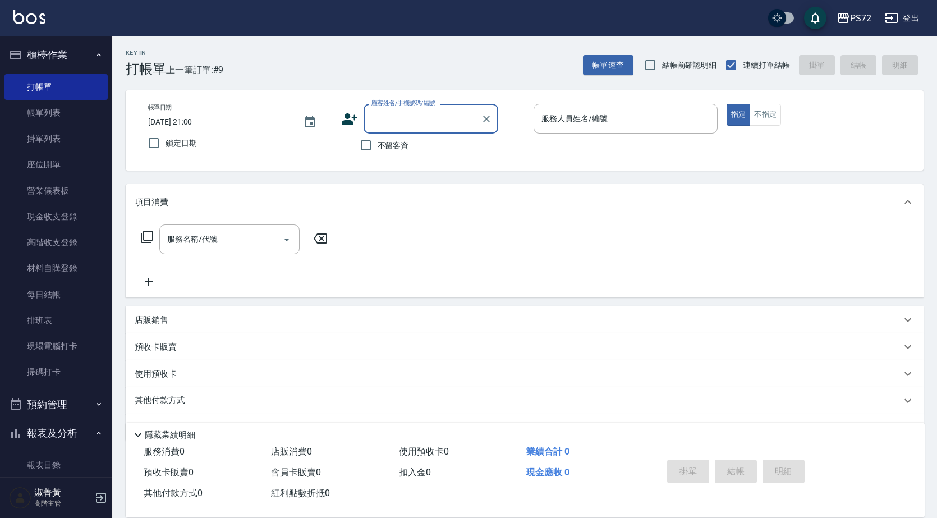
click at [409, 117] on input "顧客姓名/手機號碼/編號" at bounding box center [423, 119] width 108 height 20
click at [412, 125] on input "顧客姓名/手機號碼/編號" at bounding box center [423, 119] width 108 height 20
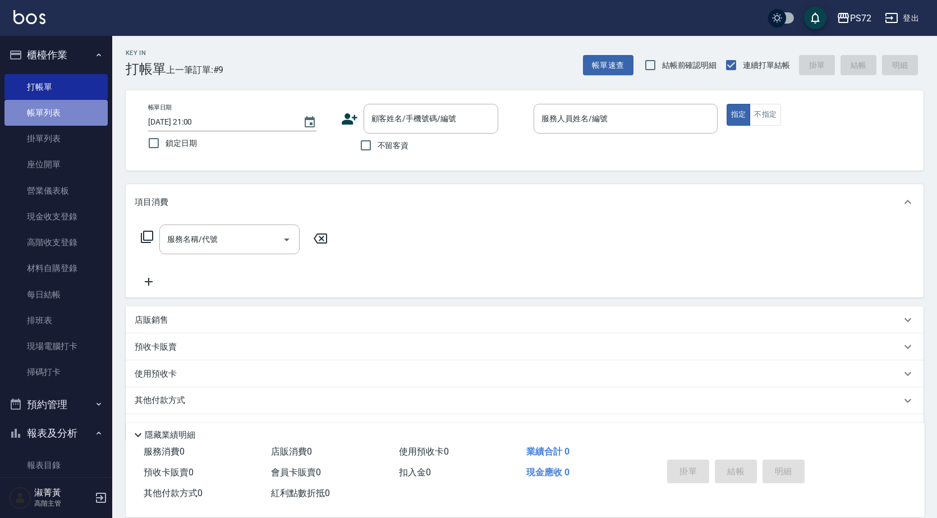
click at [76, 116] on link "帳單列表" at bounding box center [55, 113] width 103 height 26
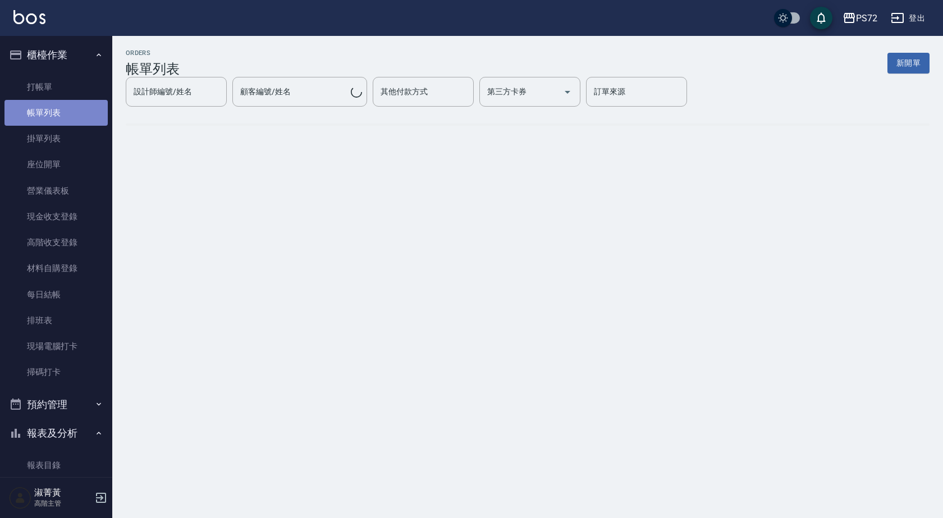
click at [76, 115] on link "帳單列表" at bounding box center [55, 113] width 103 height 26
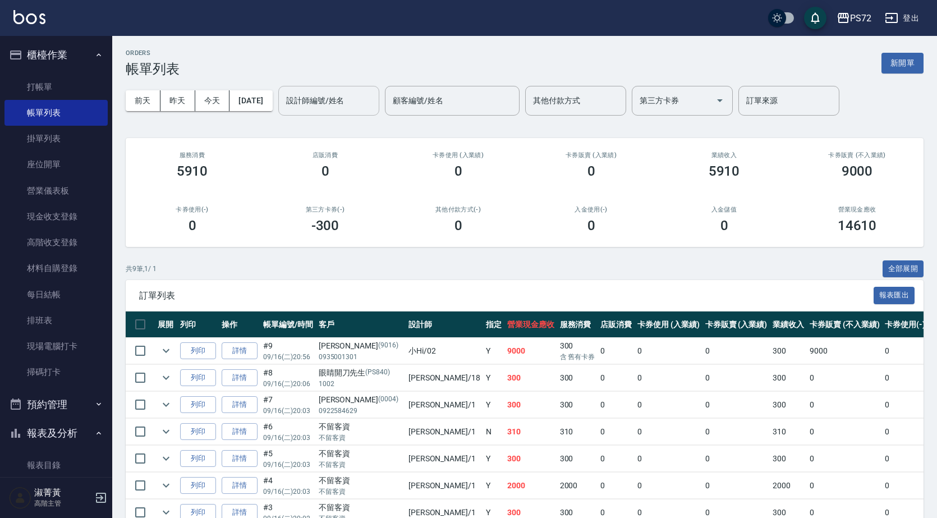
click at [355, 106] on input "設計師編號/姓名" at bounding box center [328, 101] width 91 height 20
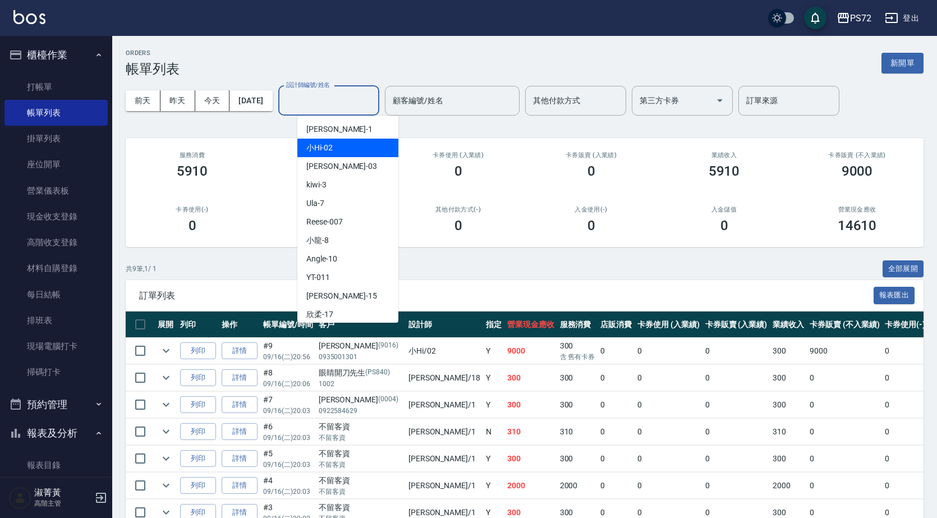
click at [346, 148] on div "小Hi -02" at bounding box center [347, 148] width 101 height 19
type input "小Hi-02"
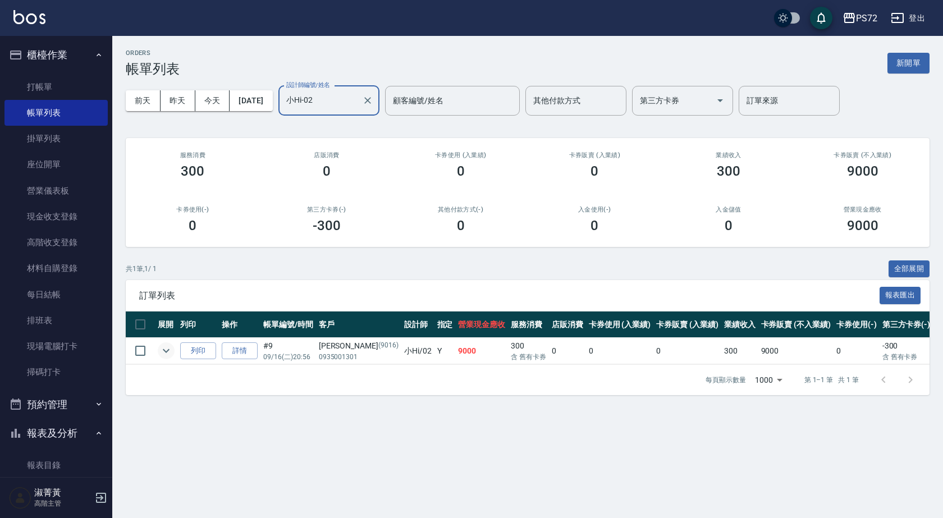
click at [162, 357] on button "expand row" at bounding box center [166, 350] width 17 height 17
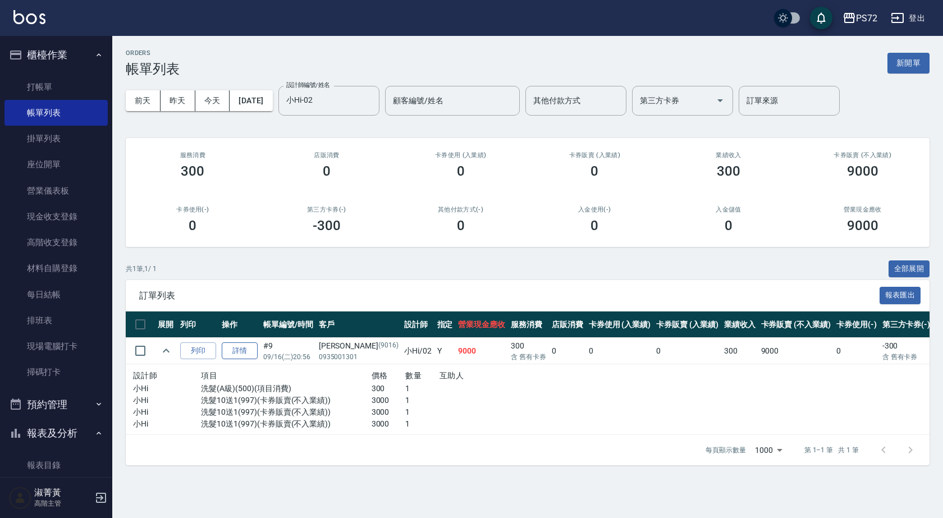
click at [248, 352] on link "詳情" at bounding box center [240, 350] width 36 height 17
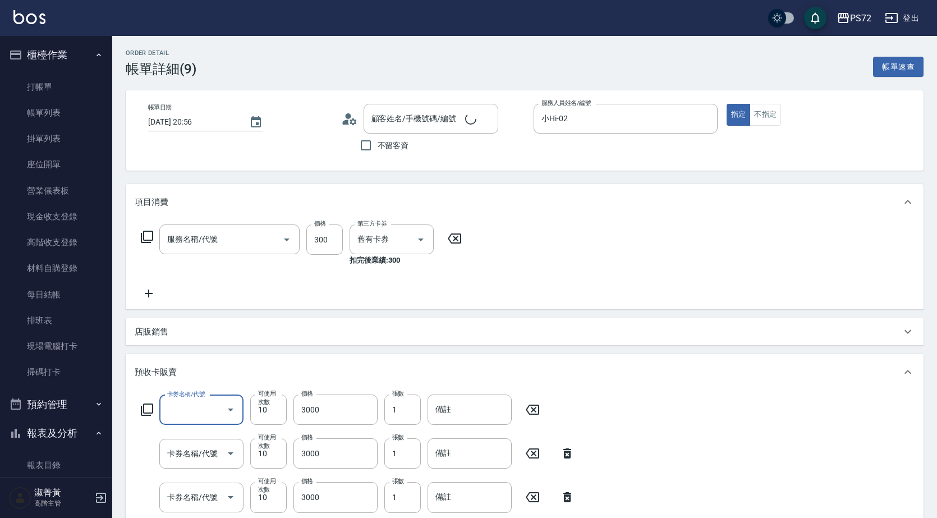
type input "[DATE] 20:56"
type input "小Hi-02"
type input "洗髮(A級)(500)"
type input "[PERSON_NAME]/0935001301/9016"
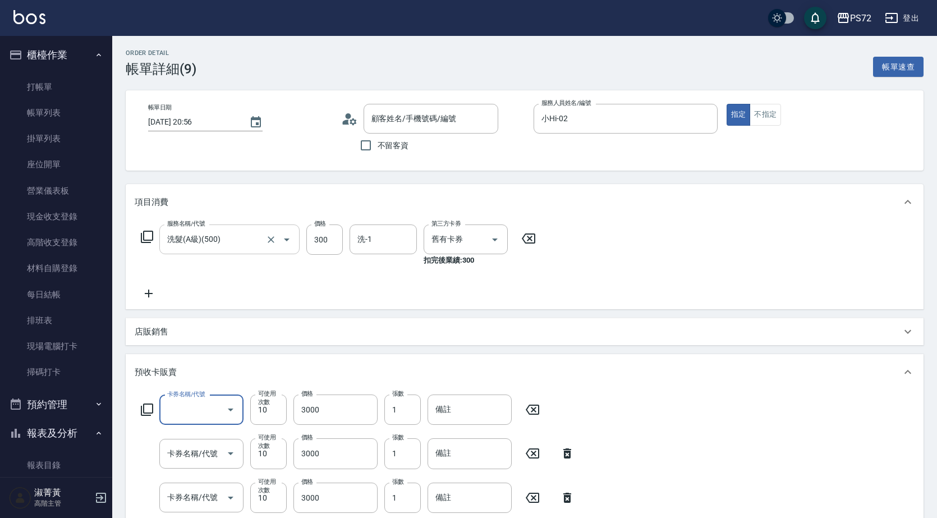
type input "洗髮10送1(997)"
click at [241, 245] on input "洗髮(A級)(500)" at bounding box center [213, 240] width 99 height 20
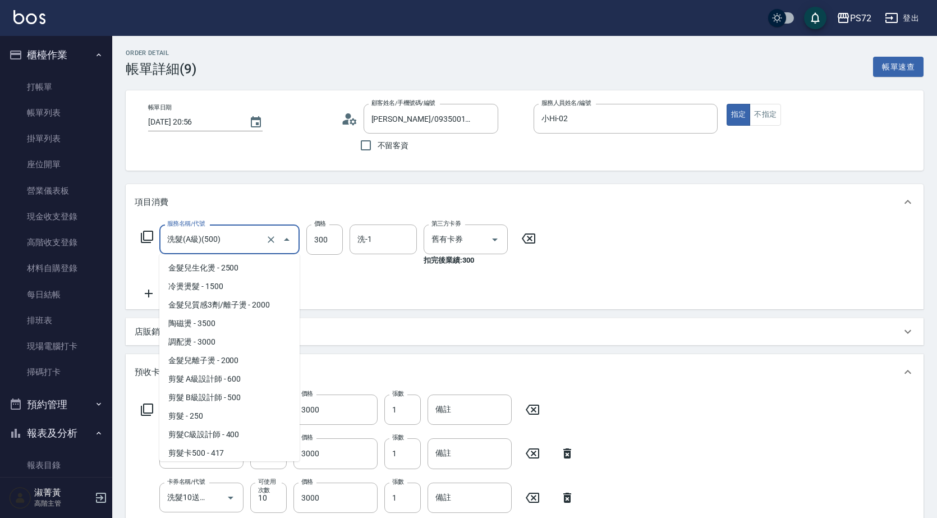
scroll to position [131, 0]
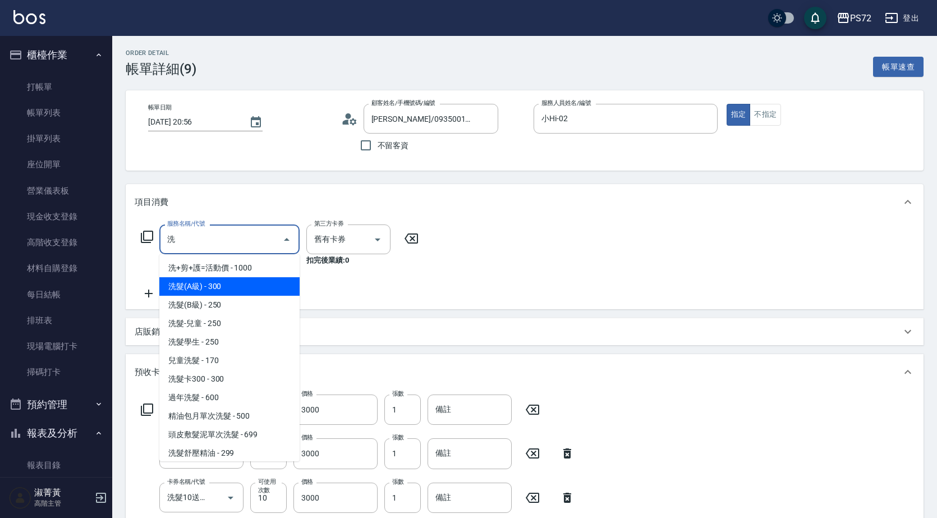
click at [246, 284] on span "洗髮(A級) - 300" at bounding box center [229, 286] width 140 height 19
type input "洗髮(A級)(500)"
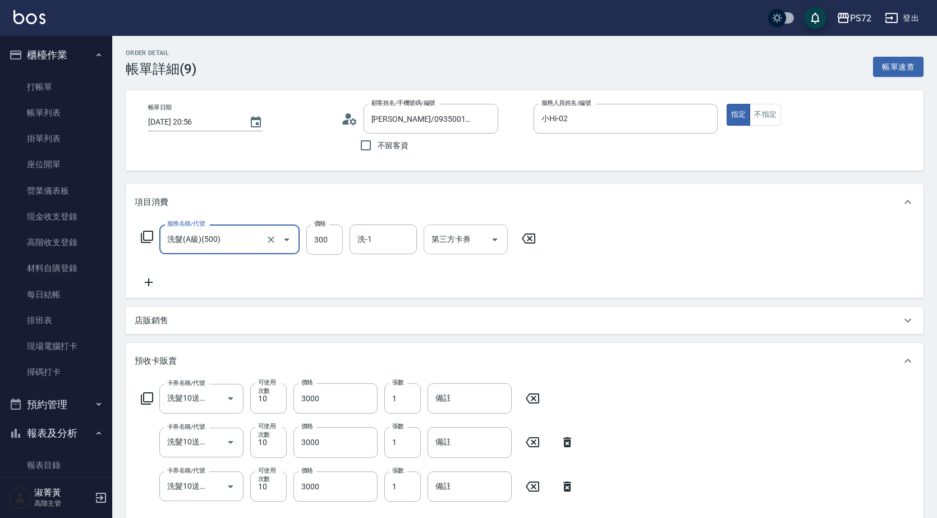
click at [453, 247] on input "第三方卡券" at bounding box center [457, 240] width 57 height 20
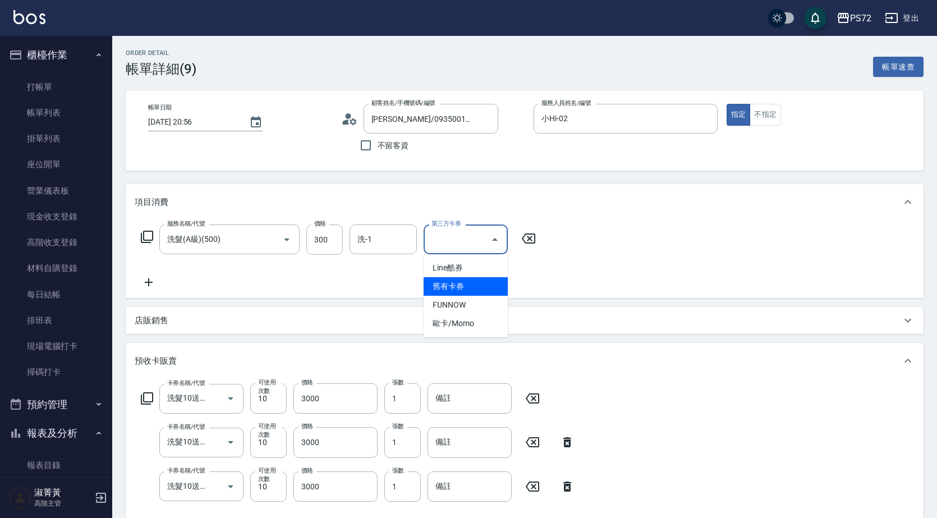
click at [462, 285] on span "舊有卡券" at bounding box center [466, 286] width 84 height 19
type input "舊有卡券"
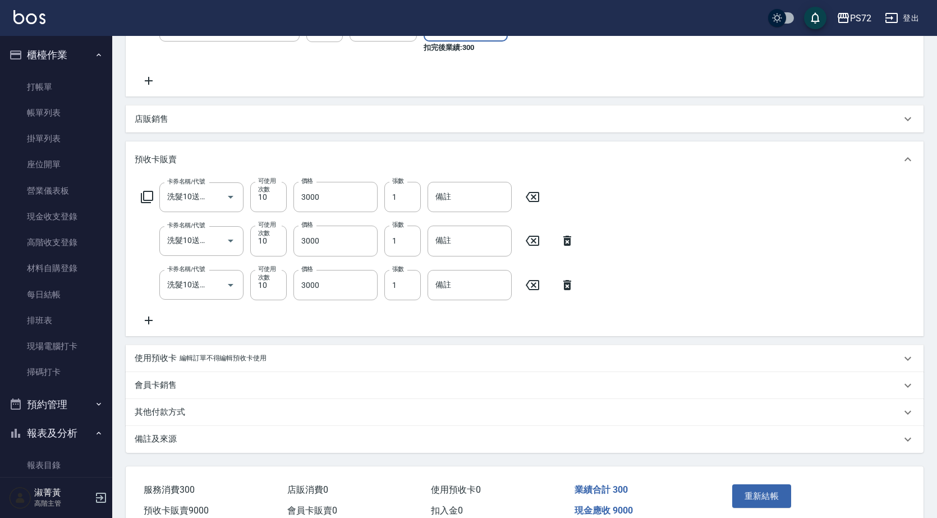
scroll to position [269, 0]
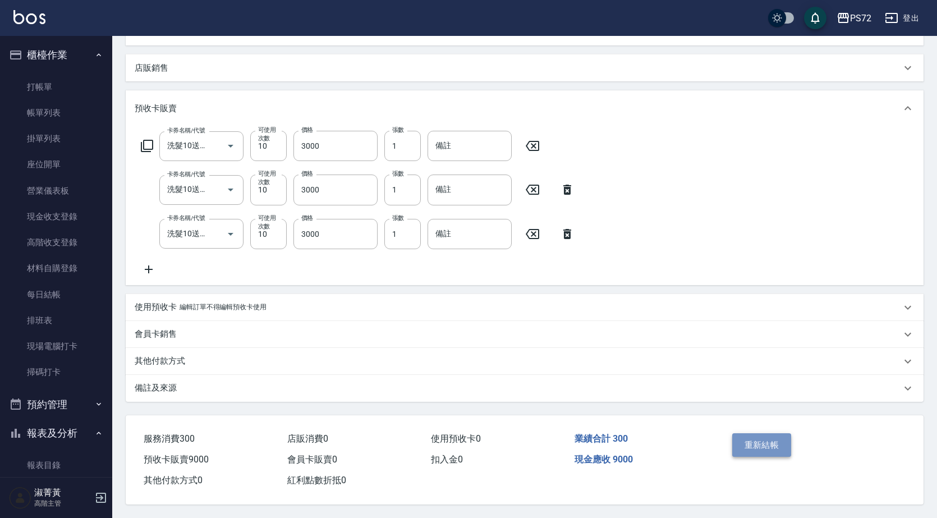
click at [745, 439] on button "重新結帳" at bounding box center [761, 445] width 59 height 24
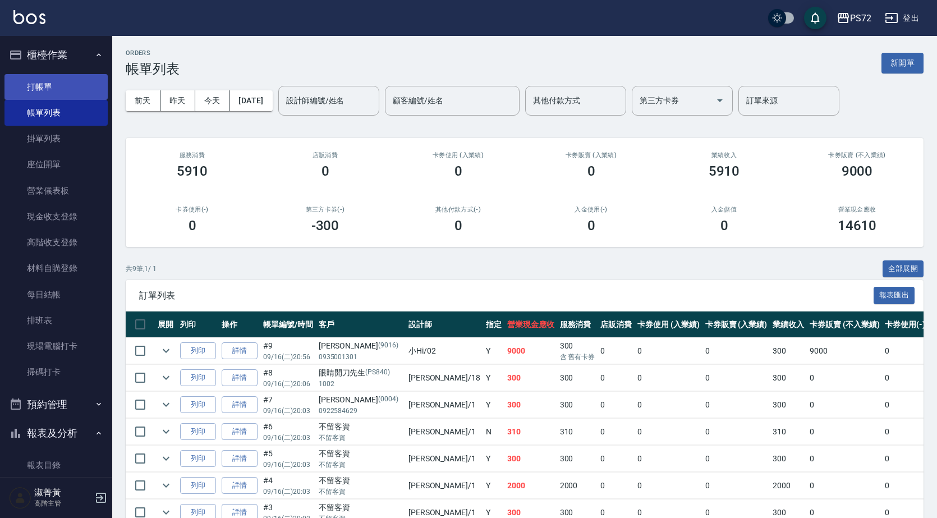
click at [71, 86] on link "打帳單" at bounding box center [55, 87] width 103 height 26
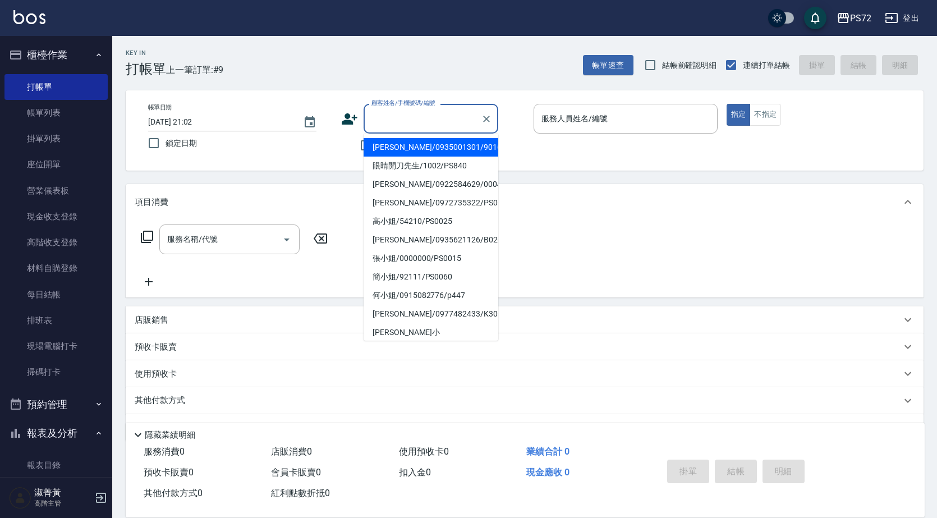
drag, startPoint x: 409, startPoint y: 122, endPoint x: 415, endPoint y: 149, distance: 28.2
click at [409, 122] on input "顧客姓名/手機號碼/編號" at bounding box center [423, 119] width 108 height 20
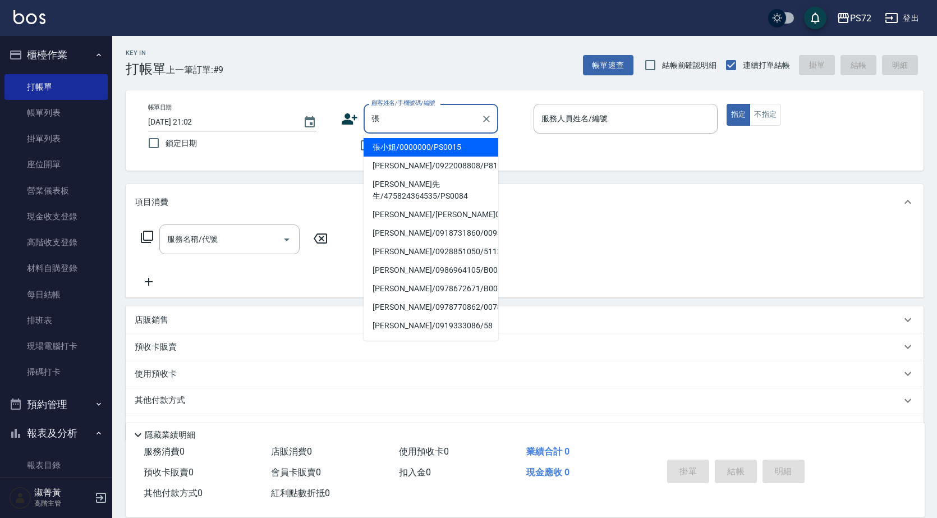
click at [424, 150] on li "張小姐/0000000/PS0015" at bounding box center [431, 147] width 135 height 19
type input "張小姐/0000000/PS0015"
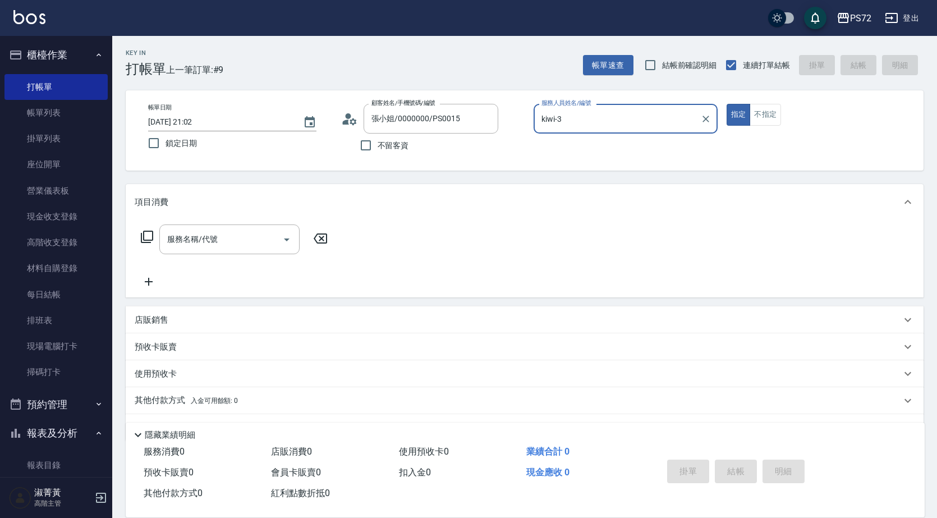
click at [567, 117] on input "kiwi-3" at bounding box center [617, 119] width 157 height 20
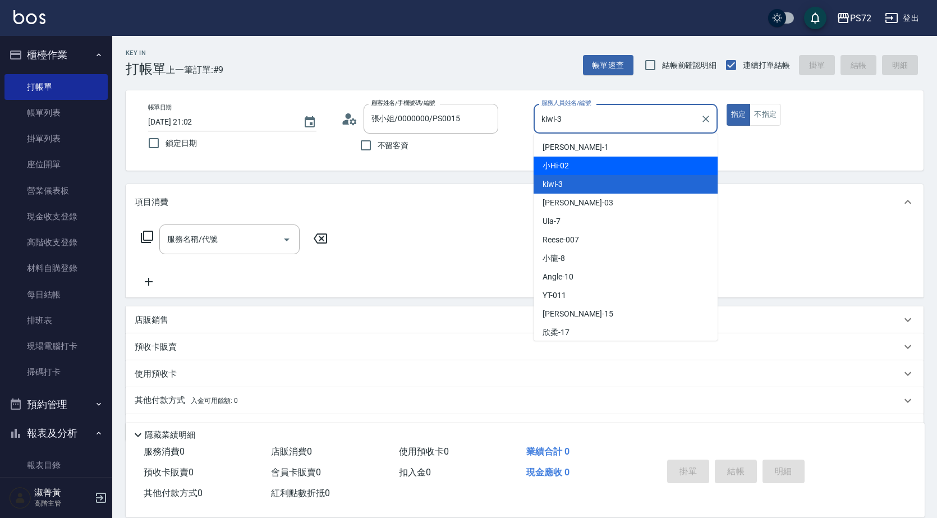
click at [579, 169] on div "小Hi -02" at bounding box center [626, 166] width 184 height 19
type input "小Hi-02"
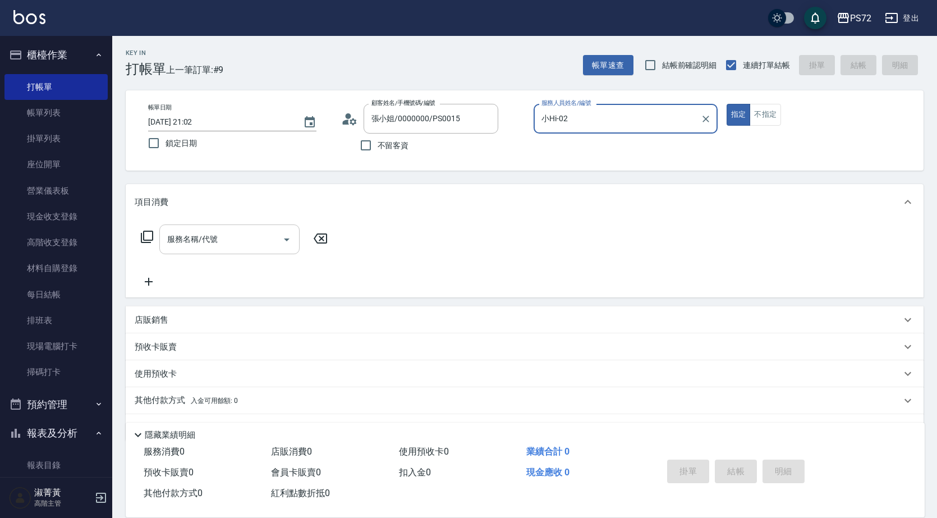
click at [219, 240] on input "服務名稱/代號" at bounding box center [220, 240] width 113 height 20
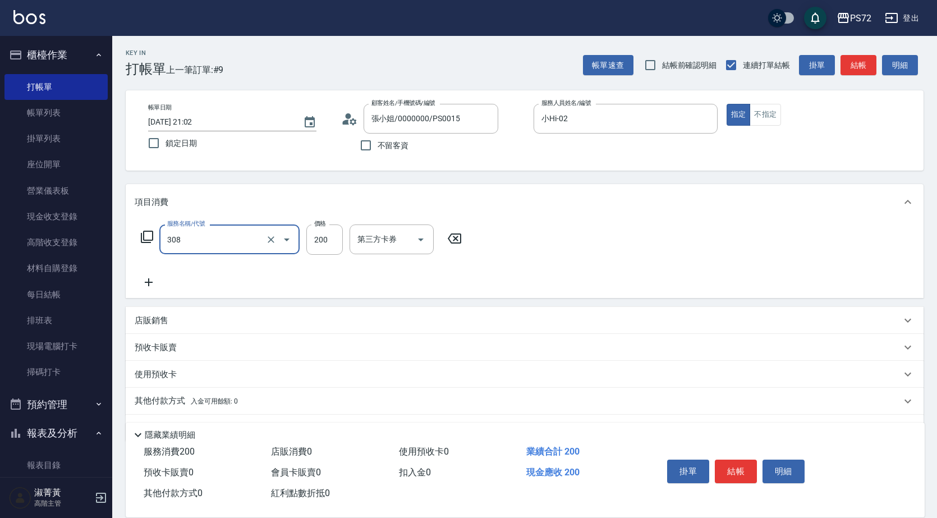
type input "學生剪髮(UP)(308)"
type input "350"
click at [742, 466] on button "結帳" at bounding box center [736, 472] width 42 height 24
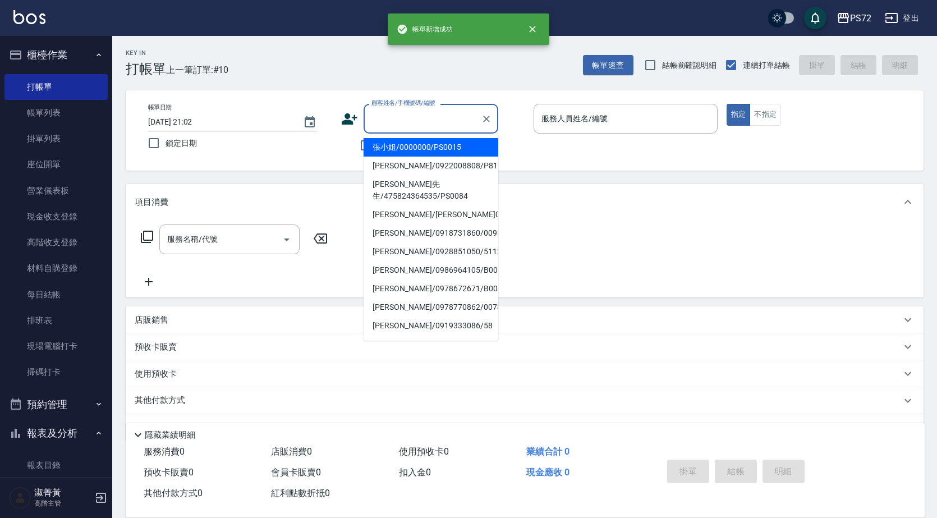
click at [385, 118] on input "顧客姓名/手機號碼/編號" at bounding box center [423, 119] width 108 height 20
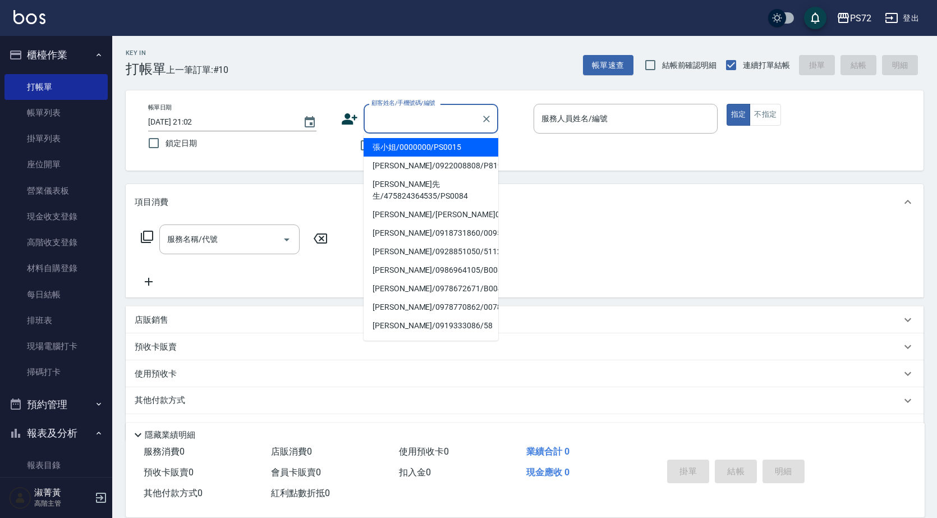
click at [402, 149] on li "張小姐/0000000/PS0015" at bounding box center [431, 147] width 135 height 19
type input "張小姐/0000000/PS0015"
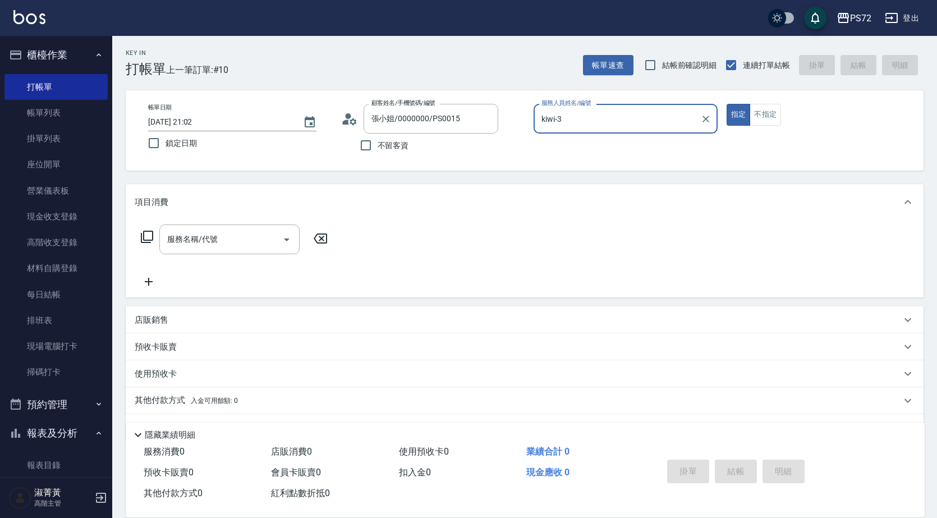
click at [585, 123] on input "kiwi-3" at bounding box center [617, 119] width 157 height 20
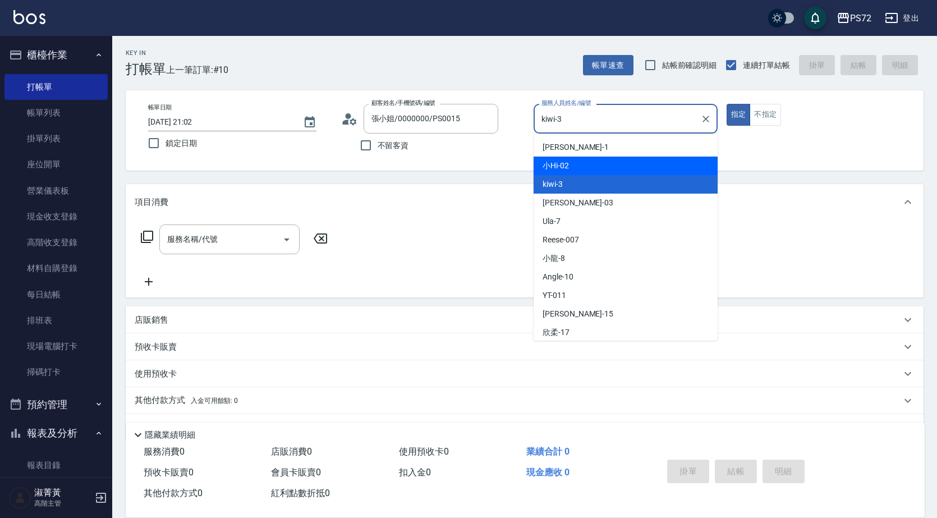
click at [591, 157] on div "小Hi -02" at bounding box center [626, 166] width 184 height 19
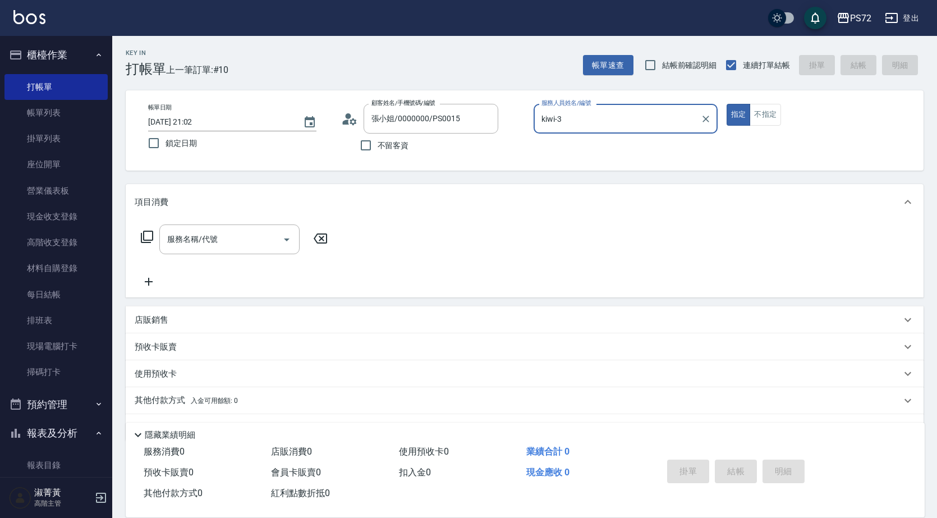
type input "小Hi-02"
click at [258, 239] on input "服務名稱/代號" at bounding box center [220, 240] width 113 height 20
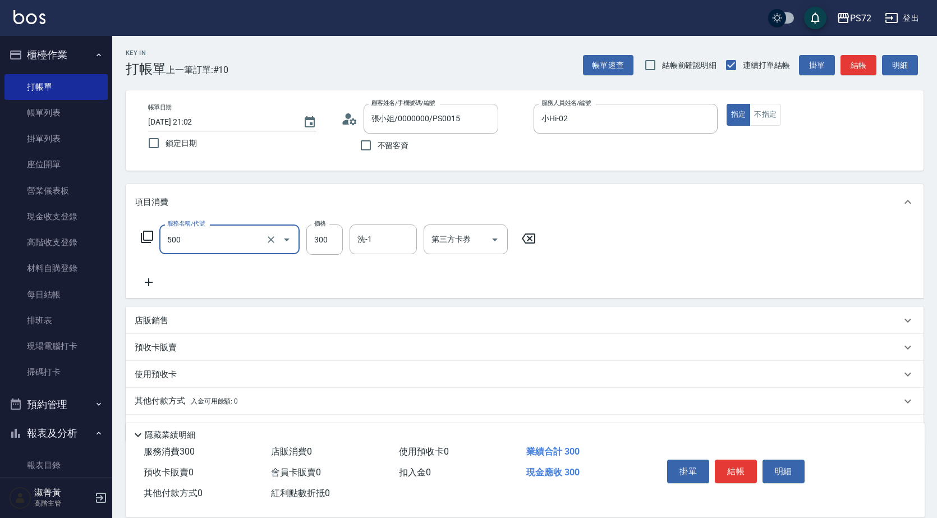
type input "洗髮(A級)(500)"
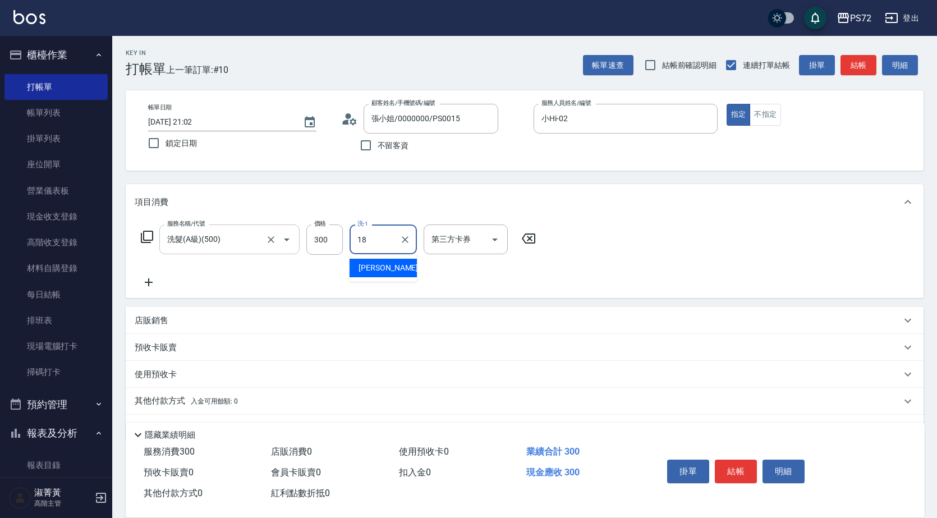
type input "[PERSON_NAME]-18"
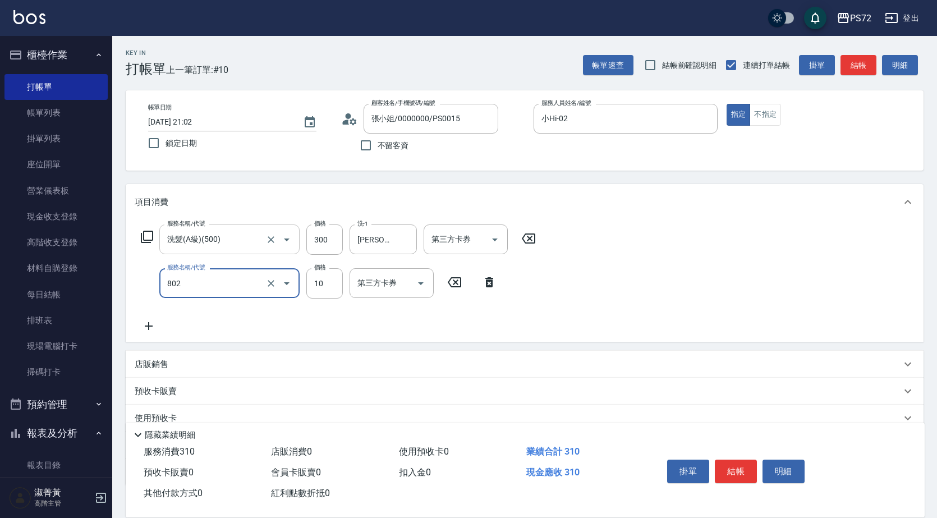
type input "潤絲(802)"
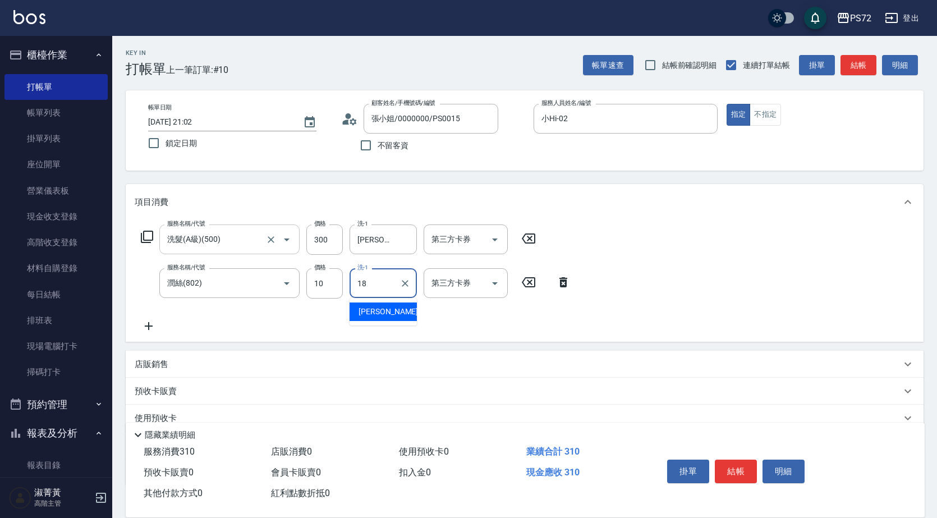
type input "[PERSON_NAME]-18"
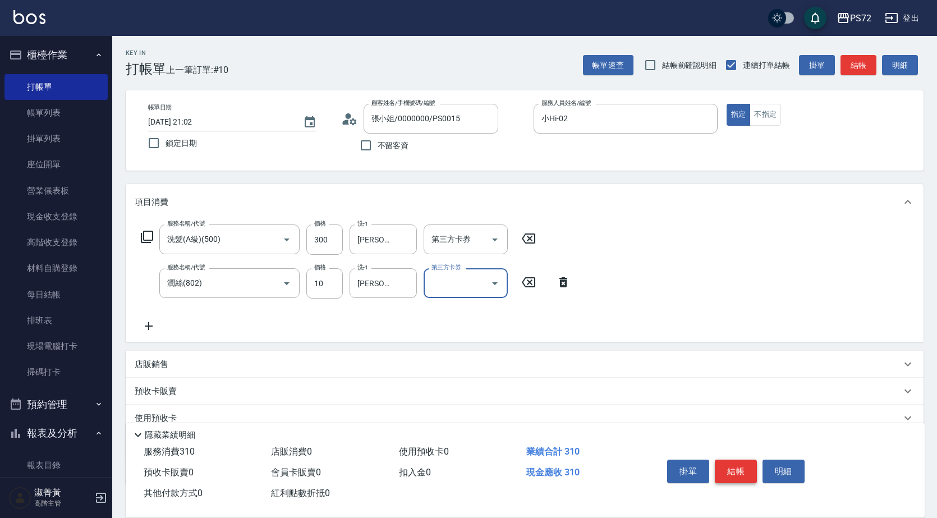
click at [739, 464] on button "結帳" at bounding box center [736, 472] width 42 height 24
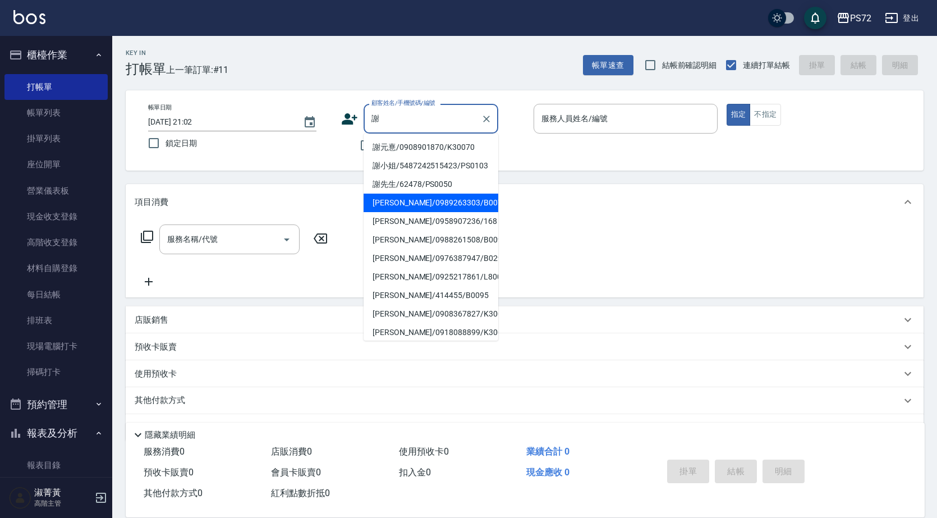
click at [446, 211] on li "[PERSON_NAME]/0989263303/B0072" at bounding box center [431, 203] width 135 height 19
type input "[PERSON_NAME]/0989263303/B0072"
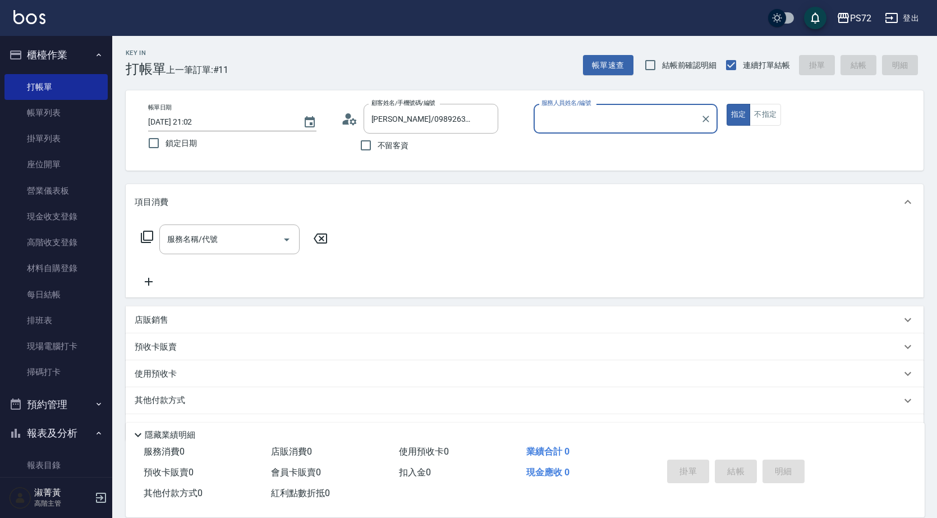
type input "小Hi-02"
click at [237, 242] on input "服務名稱/代號" at bounding box center [220, 240] width 113 height 20
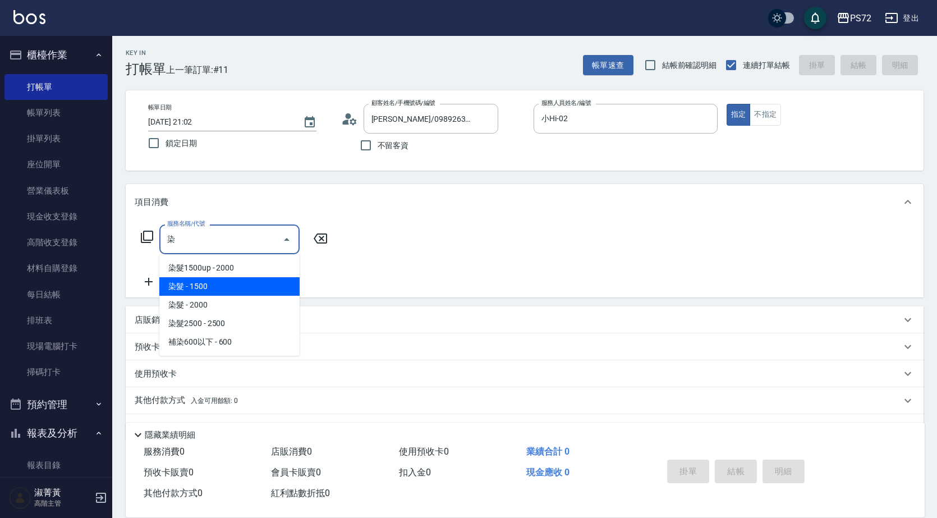
click at [251, 282] on span "染髮 - 1500" at bounding box center [229, 286] width 140 height 19
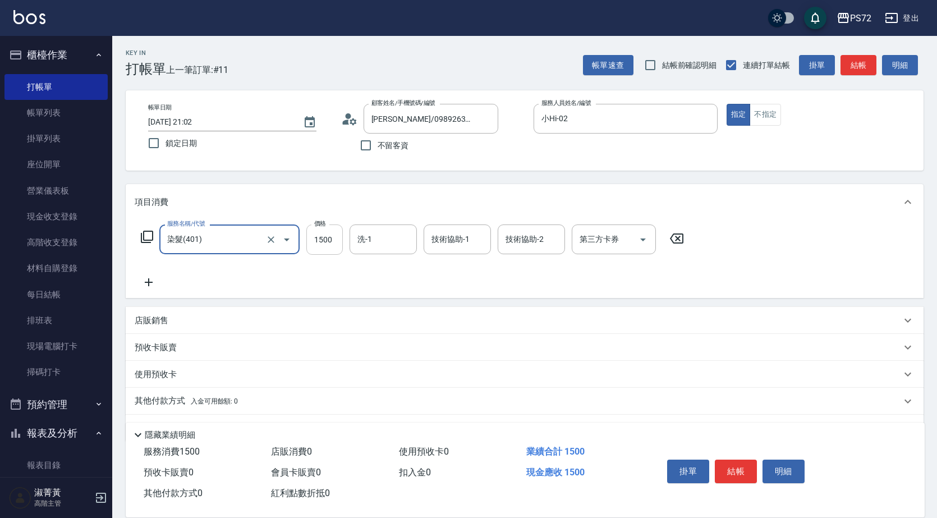
type input "染髮(401)"
click at [316, 240] on input "1500" at bounding box center [324, 239] width 36 height 30
type input "2000"
click at [730, 467] on button "結帳" at bounding box center [736, 472] width 42 height 24
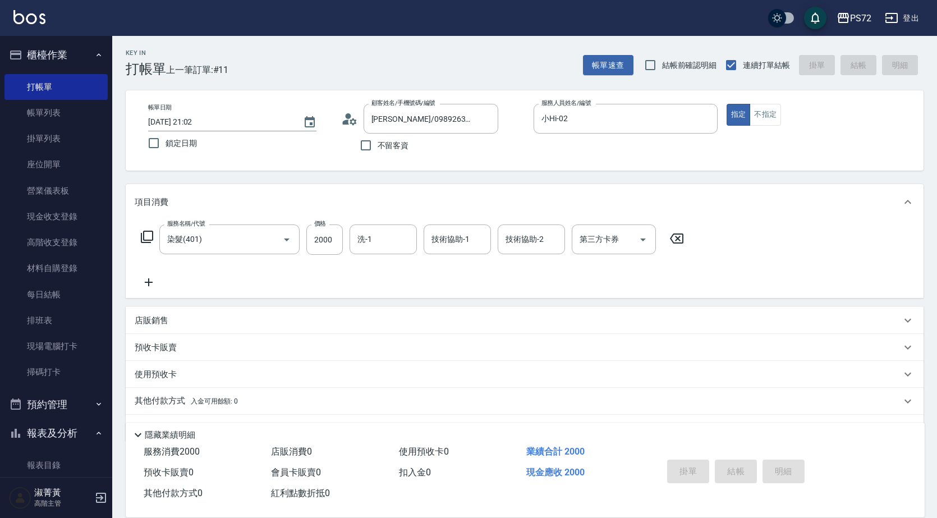
type input "[DATE] 21:03"
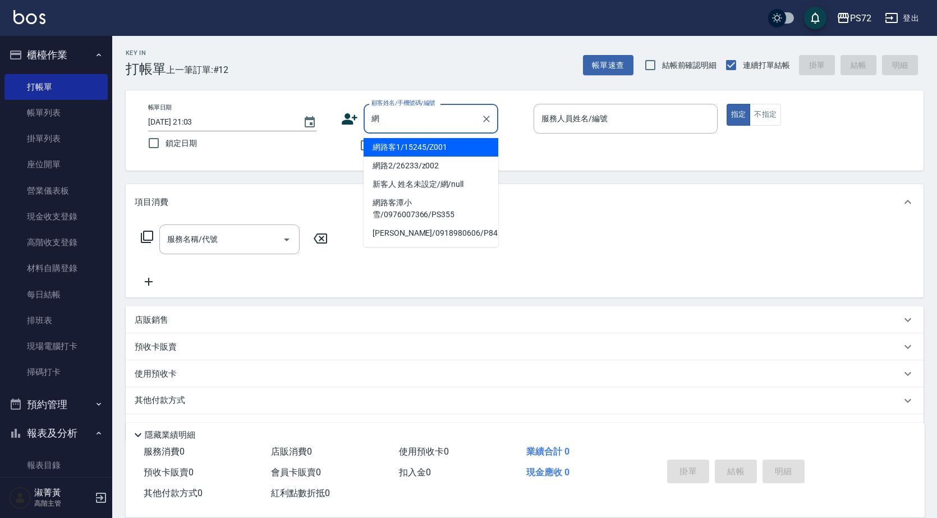
drag, startPoint x: 453, startPoint y: 153, endPoint x: 547, endPoint y: 140, distance: 95.2
click at [453, 152] on li "網路客1/15245/Z001" at bounding box center [431, 147] width 135 height 19
type input "網路客1/15245/Z001"
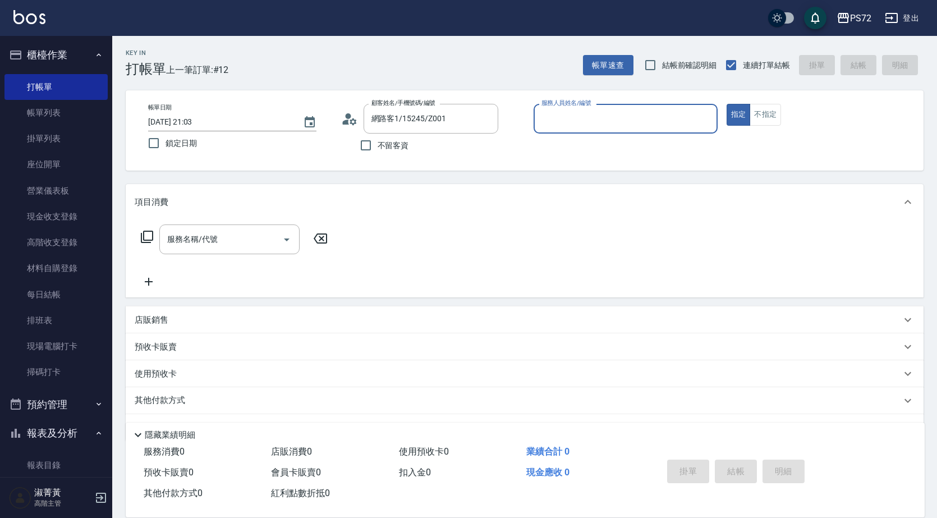
type input "小Hi-02"
click at [601, 125] on input "小Hi-02" at bounding box center [626, 119] width 174 height 20
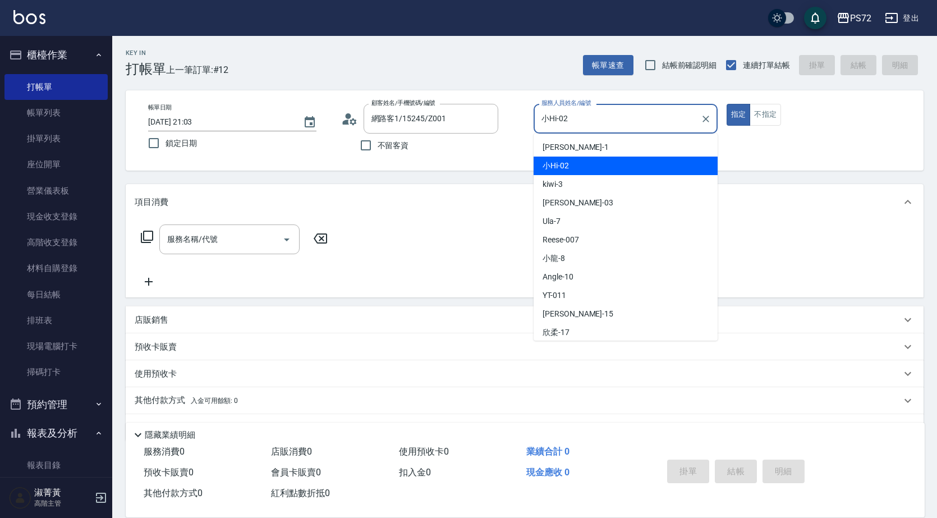
click at [593, 159] on div "小Hi -02" at bounding box center [626, 166] width 184 height 19
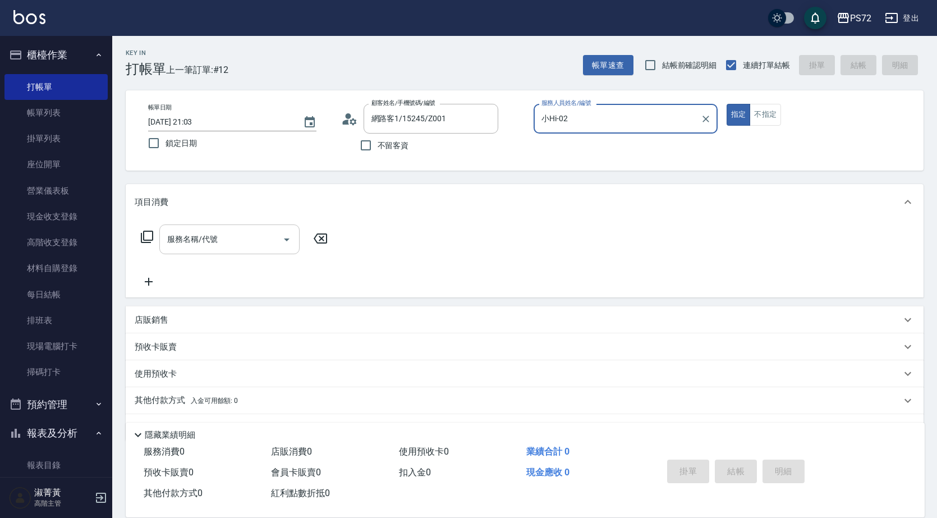
click at [201, 233] on div "服務名稱/代號 服務名稱/代號" at bounding box center [229, 239] width 140 height 30
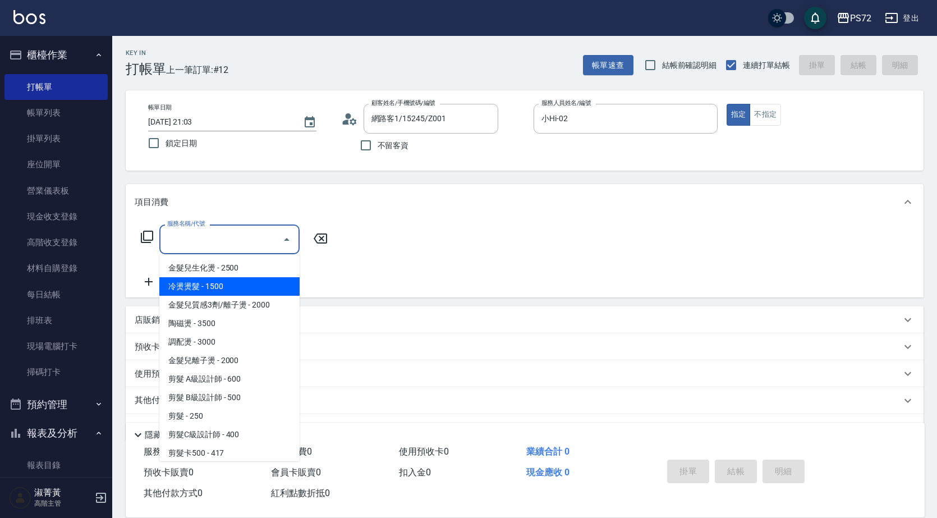
drag, startPoint x: 200, startPoint y: 279, endPoint x: 260, endPoint y: 259, distance: 63.5
click at [201, 279] on span "冷燙燙髮 - 1500" at bounding box center [229, 286] width 140 height 19
type input "冷燙燙髮(200)"
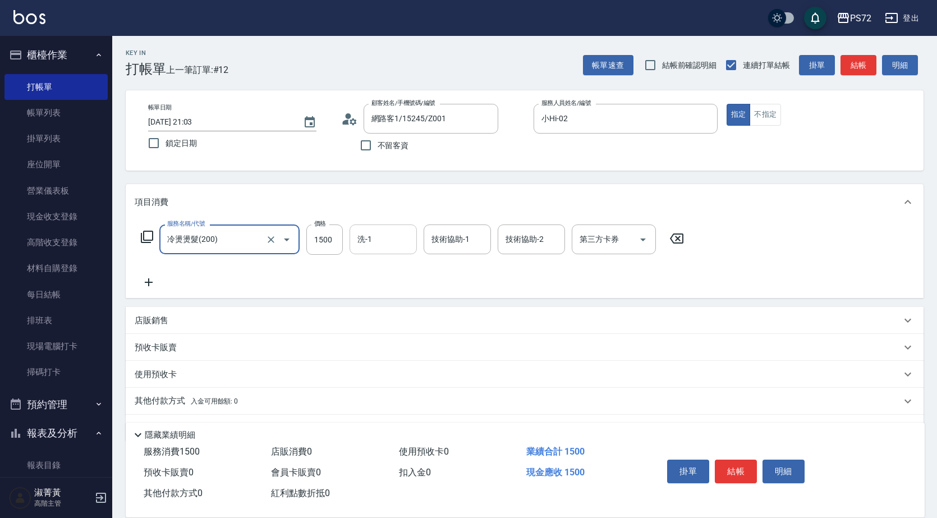
click at [391, 239] on input "洗-1" at bounding box center [383, 240] width 57 height 20
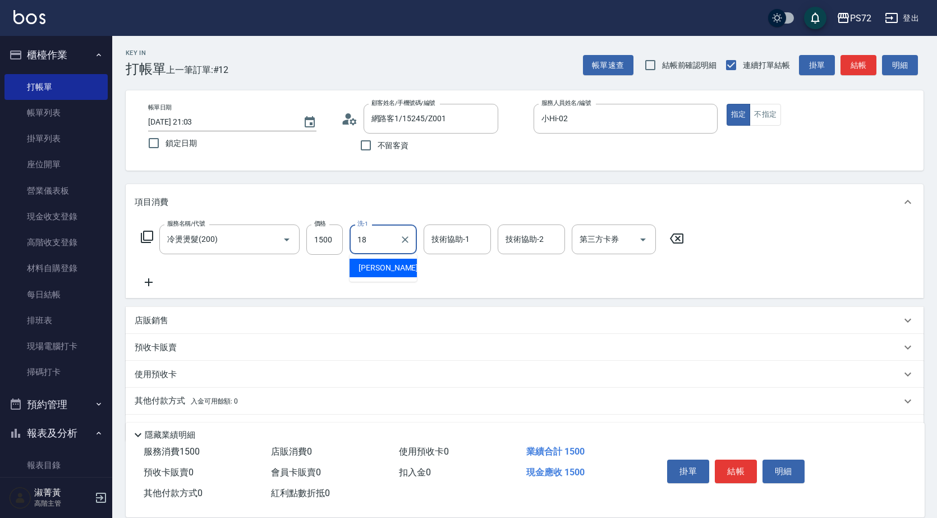
type input "[PERSON_NAME]-18"
click at [731, 460] on button "結帳" at bounding box center [736, 472] width 42 height 24
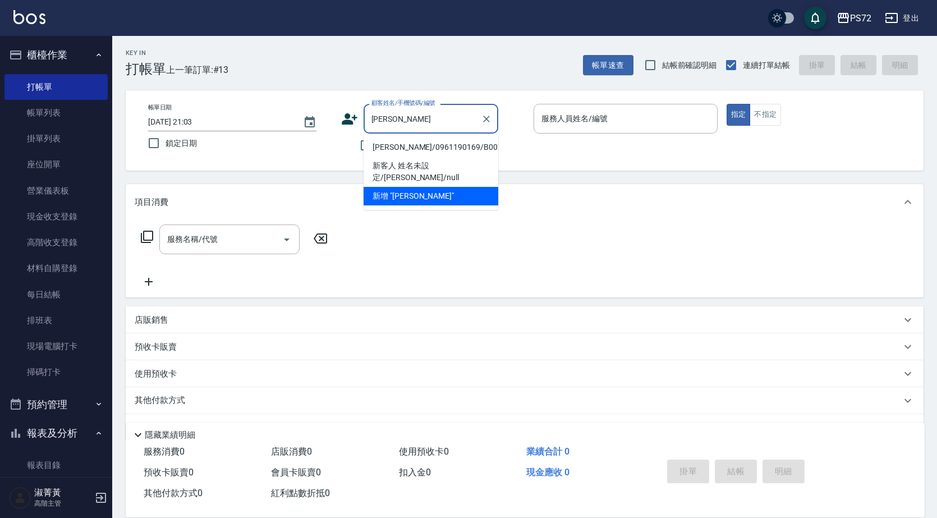
click at [424, 143] on li "[PERSON_NAME]/0961190169/B0074" at bounding box center [431, 147] width 135 height 19
type input "[PERSON_NAME]/0961190169/B0074"
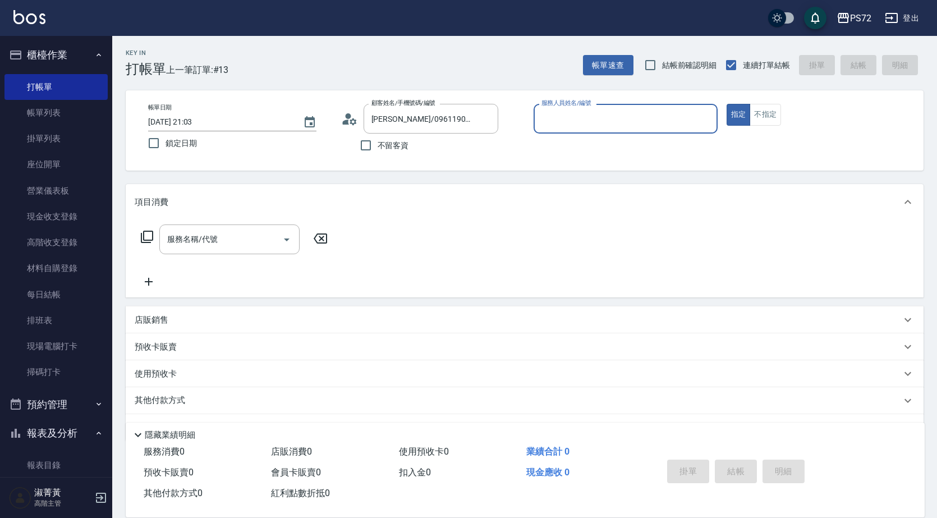
type input "小Hi-02"
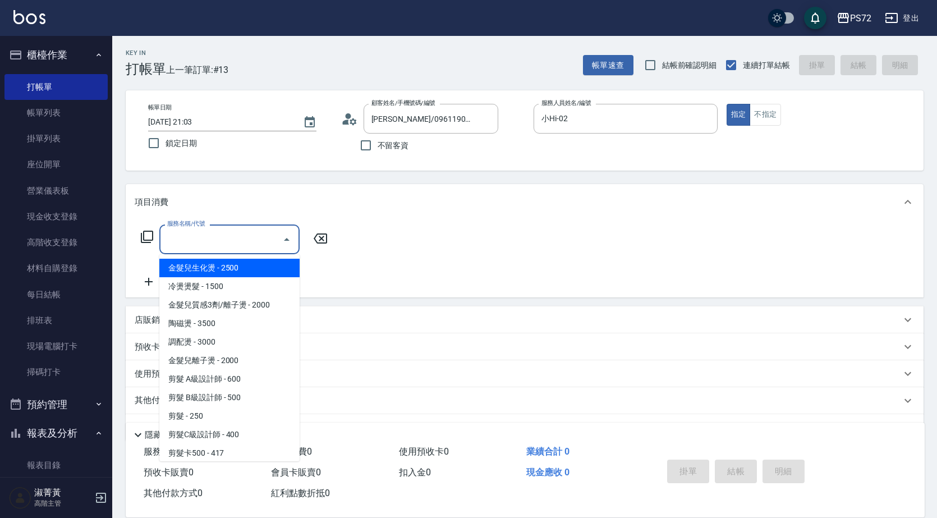
click at [188, 237] on input "服務名稱/代號" at bounding box center [220, 240] width 113 height 20
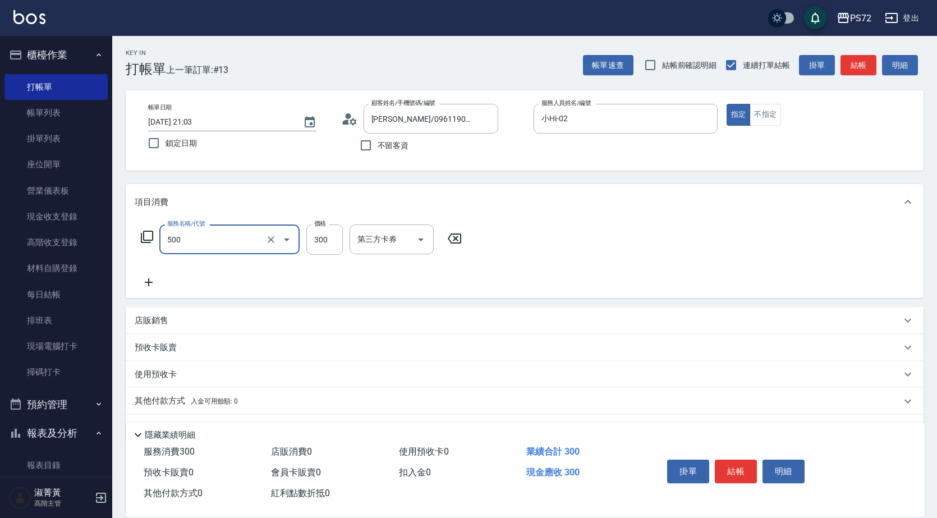
type input "洗髮(A級)(500)"
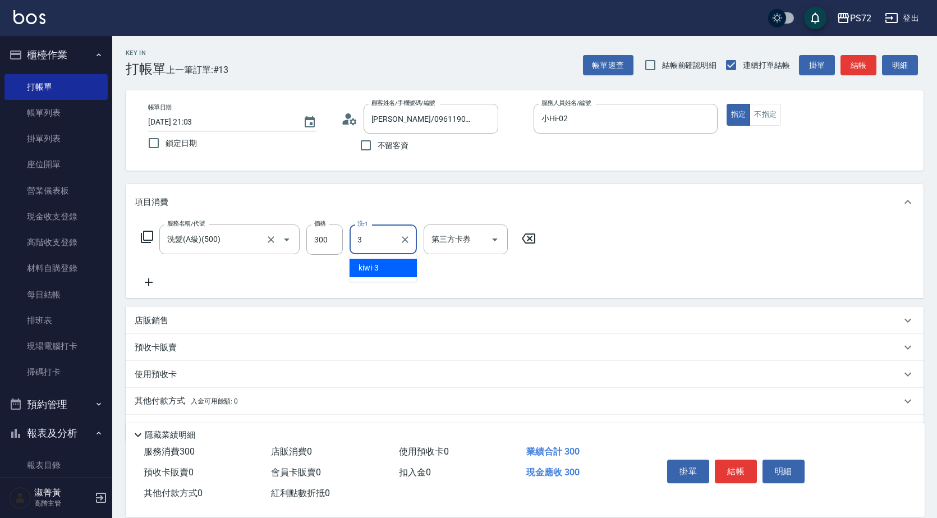
type input "kiwi-3"
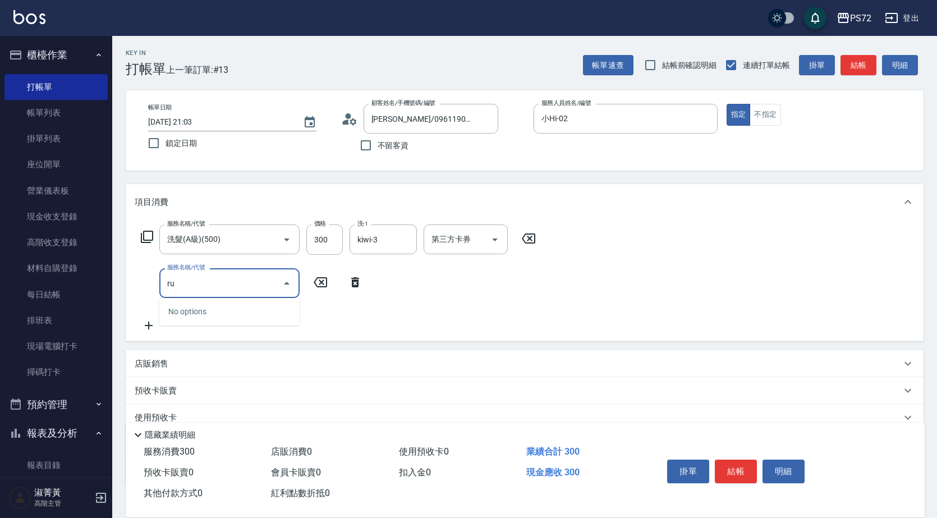
type input "r"
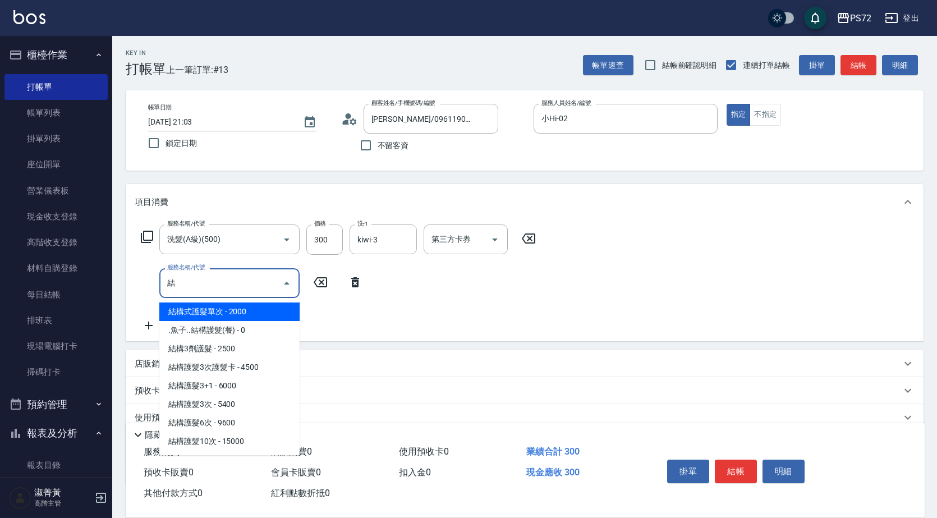
click at [221, 309] on span "結構式護髮單次 - 2000" at bounding box center [229, 311] width 140 height 19
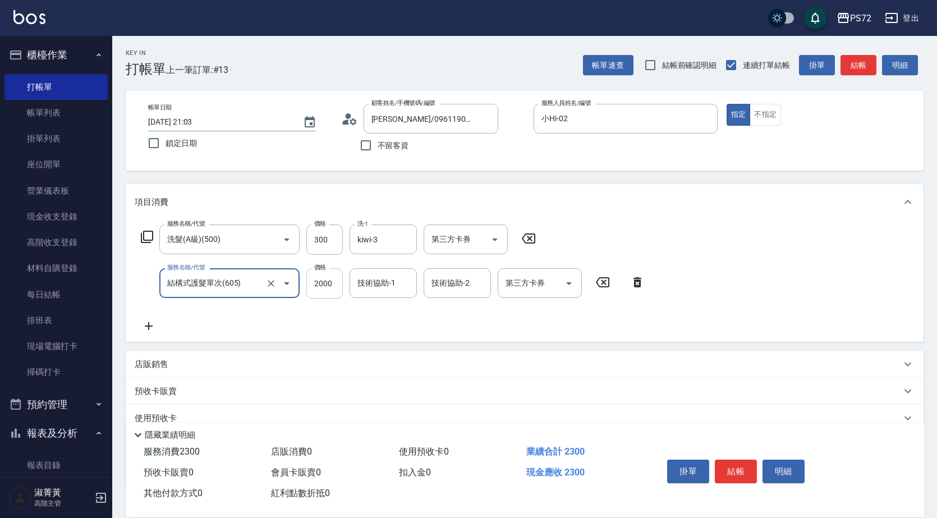
type input "結構式護髮單次(605)"
click at [331, 278] on input "2000" at bounding box center [324, 283] width 36 height 30
type input "1000"
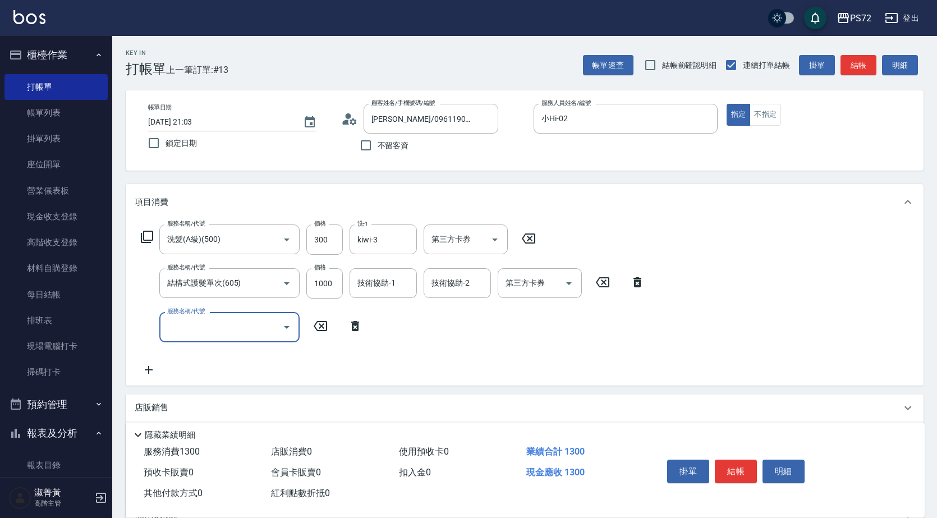
click at [632, 282] on icon at bounding box center [638, 282] width 28 height 13
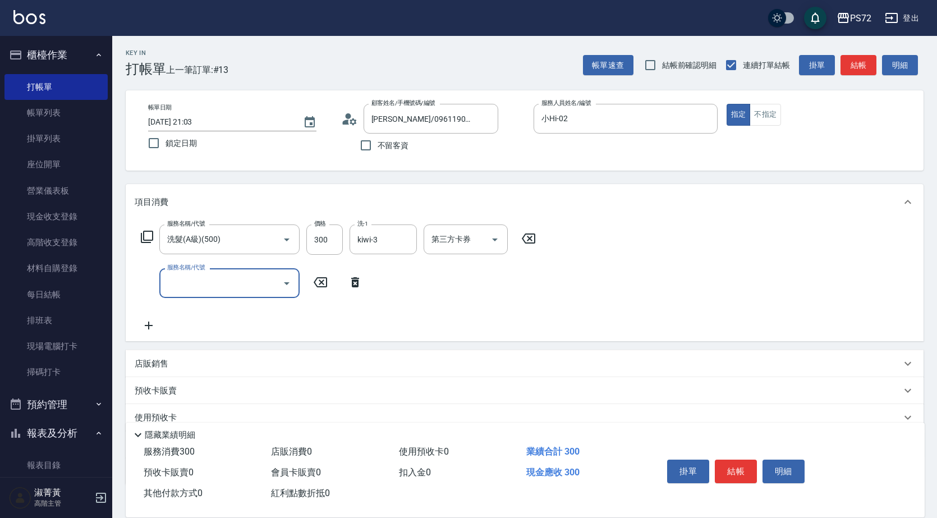
click at [730, 460] on button "結帳" at bounding box center [736, 472] width 42 height 24
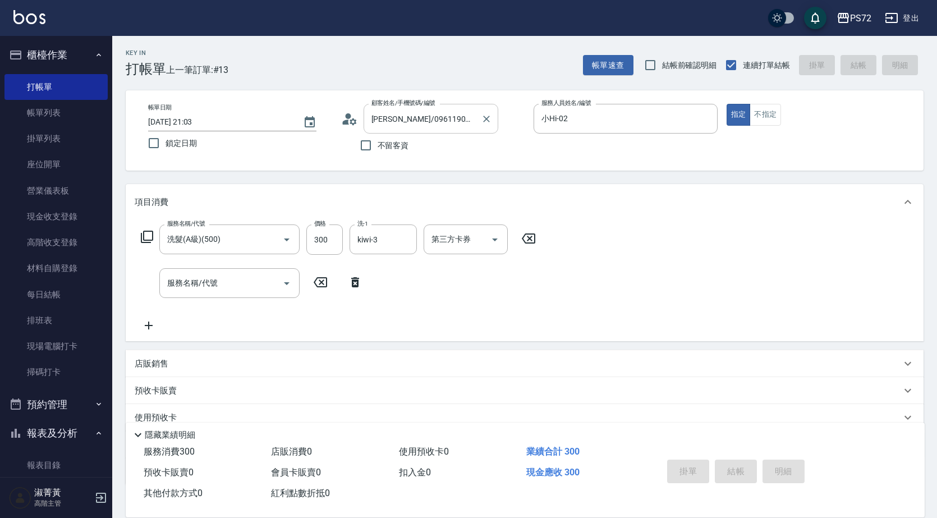
type input "[DATE] 21:04"
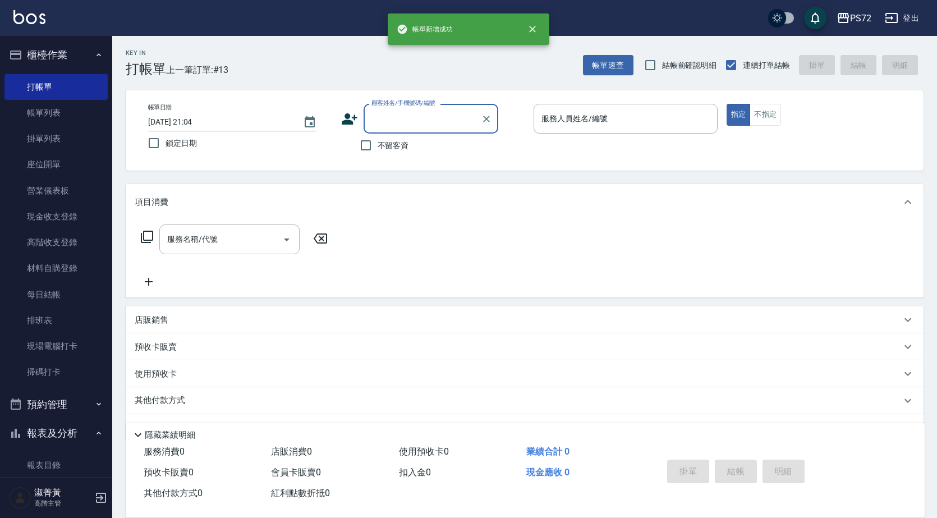
click at [411, 121] on input "顧客姓名/手機號碼/編號" at bounding box center [423, 119] width 108 height 20
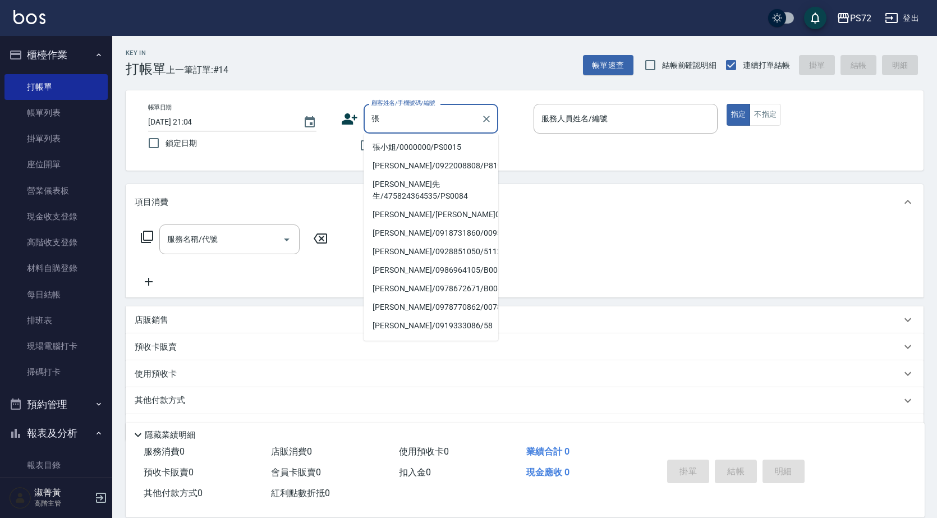
click at [408, 148] on li "張小姐/0000000/PS0015" at bounding box center [431, 147] width 135 height 19
type input "張小姐/0000000/PS0015"
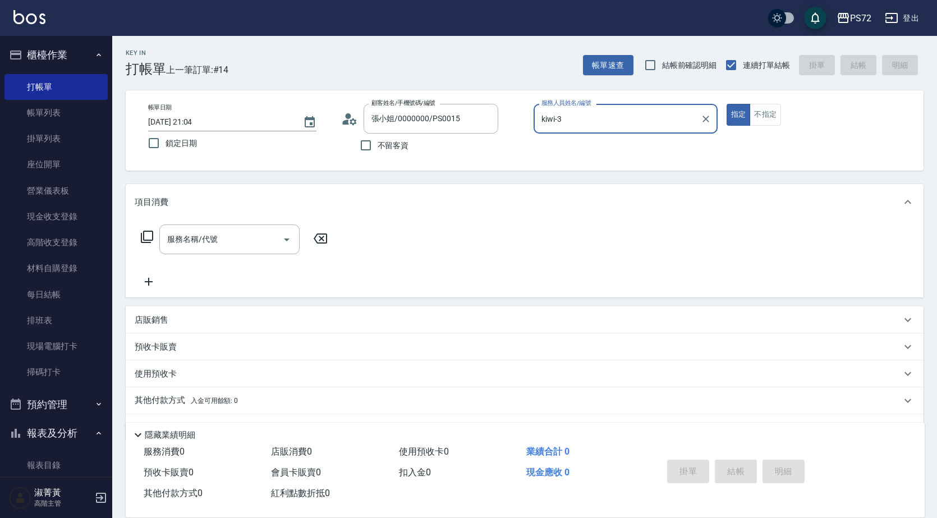
click at [611, 124] on input "kiwi-3" at bounding box center [617, 119] width 157 height 20
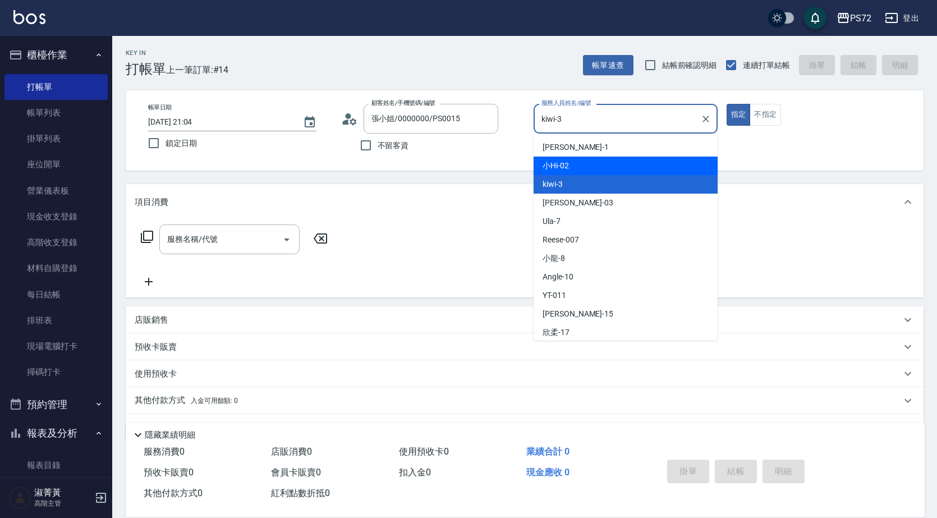
click at [616, 171] on div "小Hi -02" at bounding box center [626, 166] width 184 height 19
type input "小Hi-02"
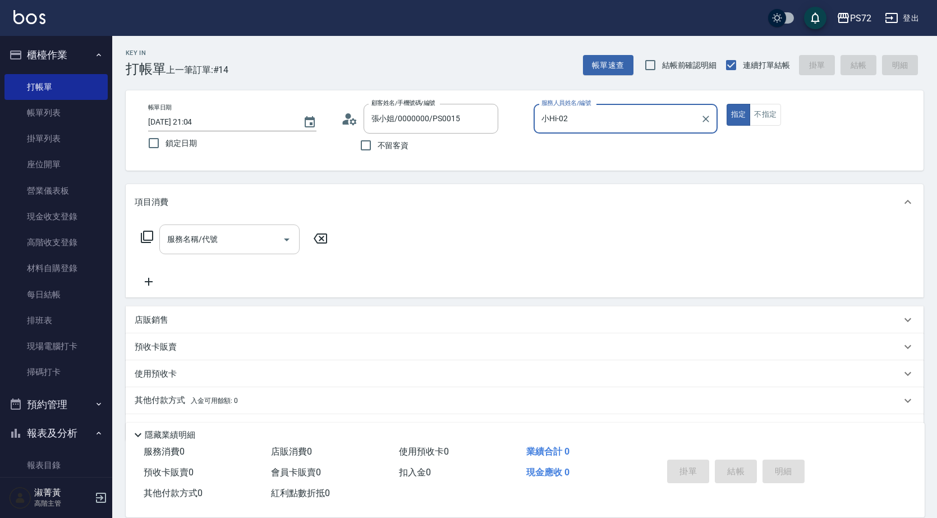
click at [189, 243] on input "服務名稱/代號" at bounding box center [220, 240] width 113 height 20
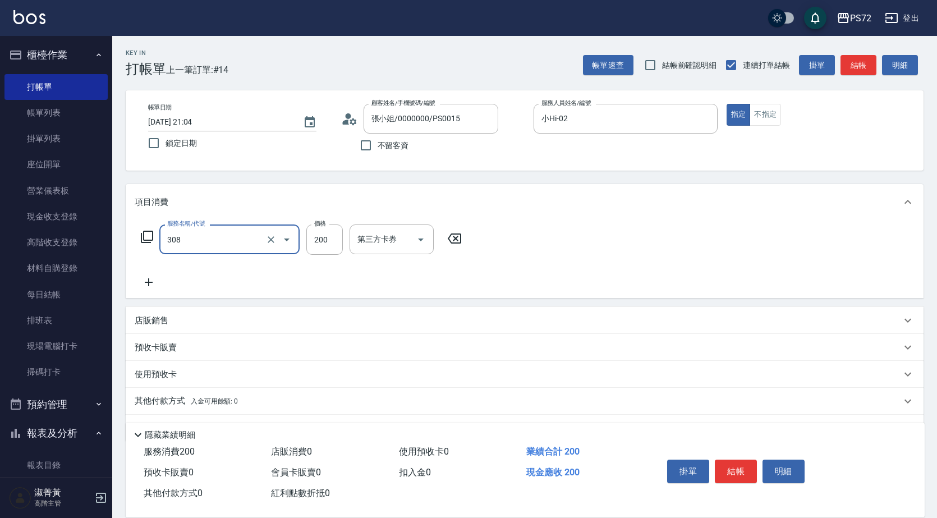
type input "學生剪髮(UP)(308)"
type input "350"
click at [730, 466] on button "結帳" at bounding box center [736, 472] width 42 height 24
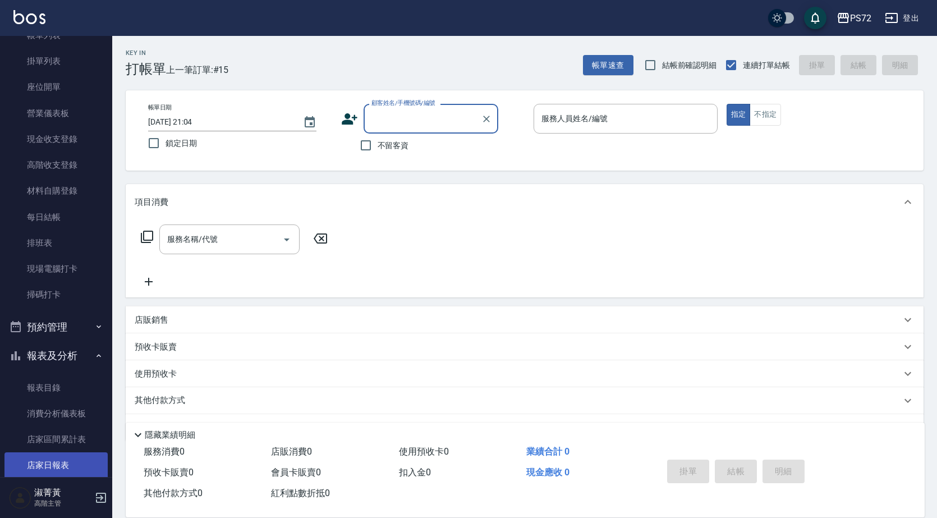
scroll to position [168, 0]
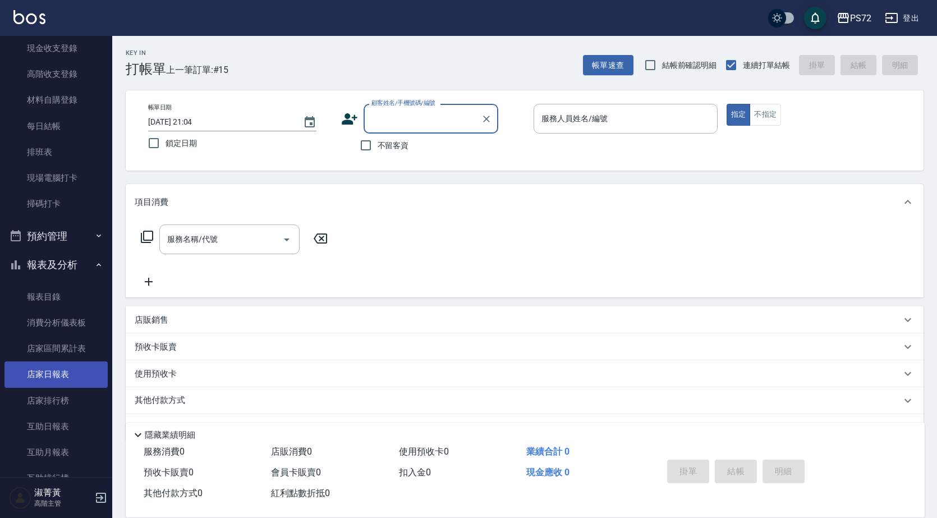
click at [61, 378] on link "店家日報表" at bounding box center [55, 374] width 103 height 26
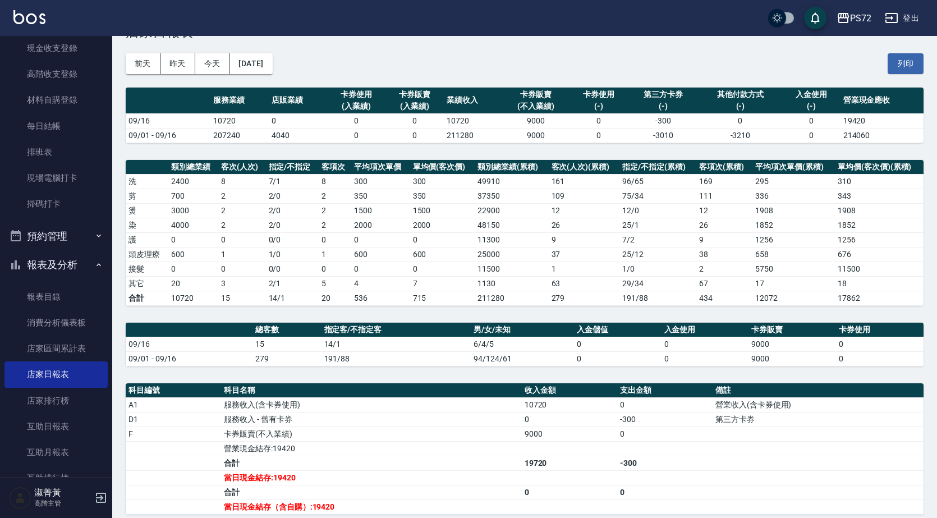
scroll to position [56, 0]
